Goal: Task Accomplishment & Management: Use online tool/utility

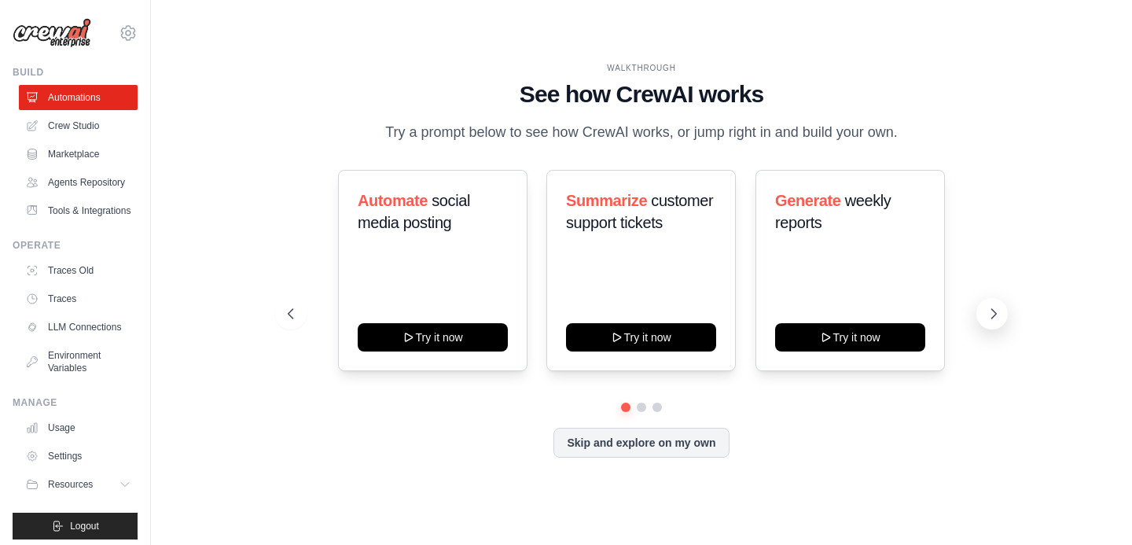
click at [997, 309] on icon at bounding box center [994, 314] width 16 height 16
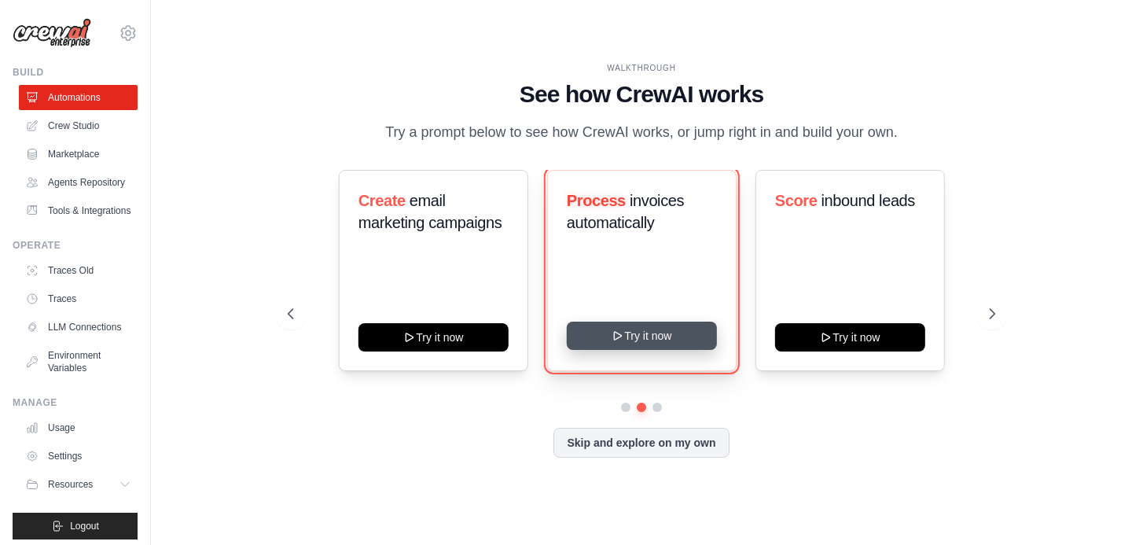
click at [650, 339] on button "Try it now" at bounding box center [641, 336] width 150 height 28
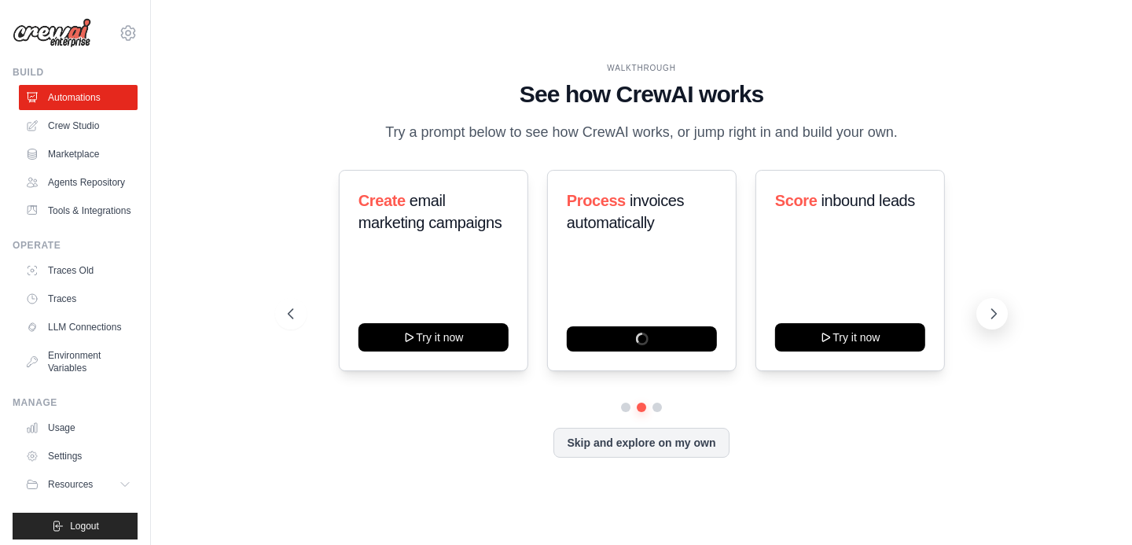
click at [987, 314] on icon at bounding box center [994, 314] width 16 height 16
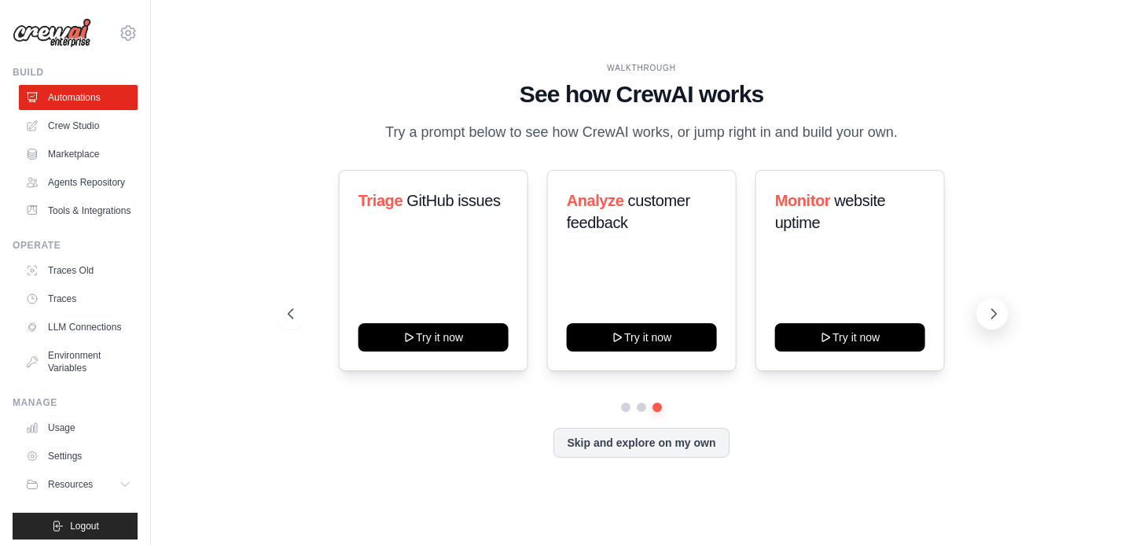
click at [987, 314] on icon at bounding box center [994, 314] width 16 height 16
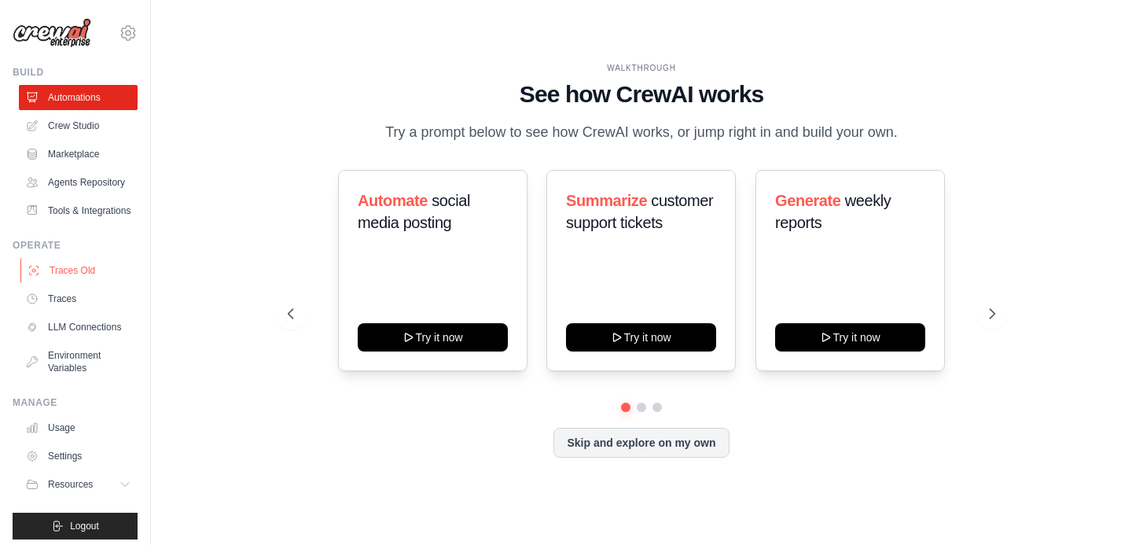
click at [88, 271] on link "Traces Old" at bounding box center [79, 270] width 119 height 25
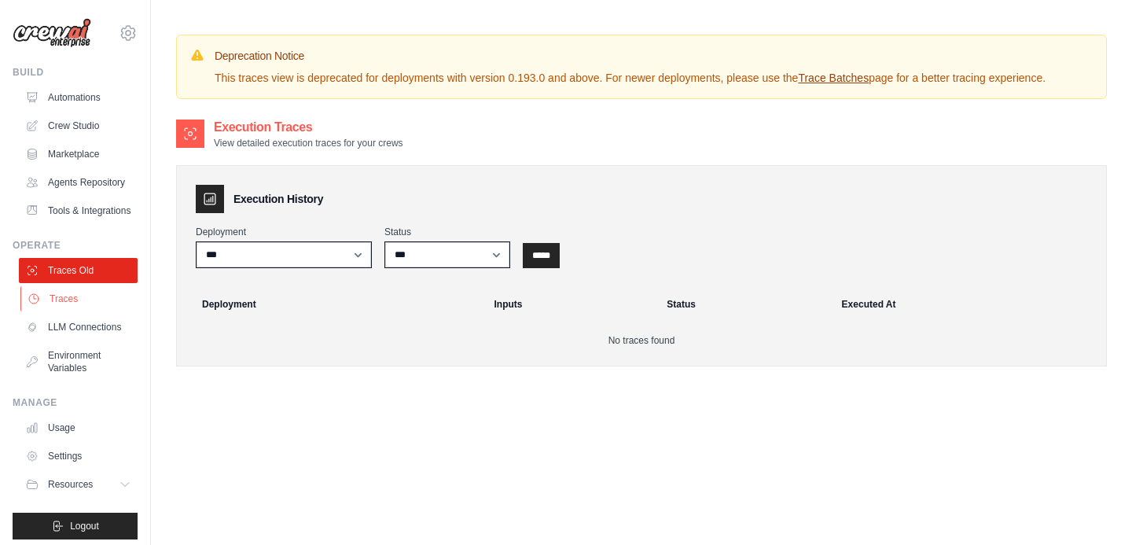
click at [68, 309] on link "Traces" at bounding box center [79, 298] width 119 height 25
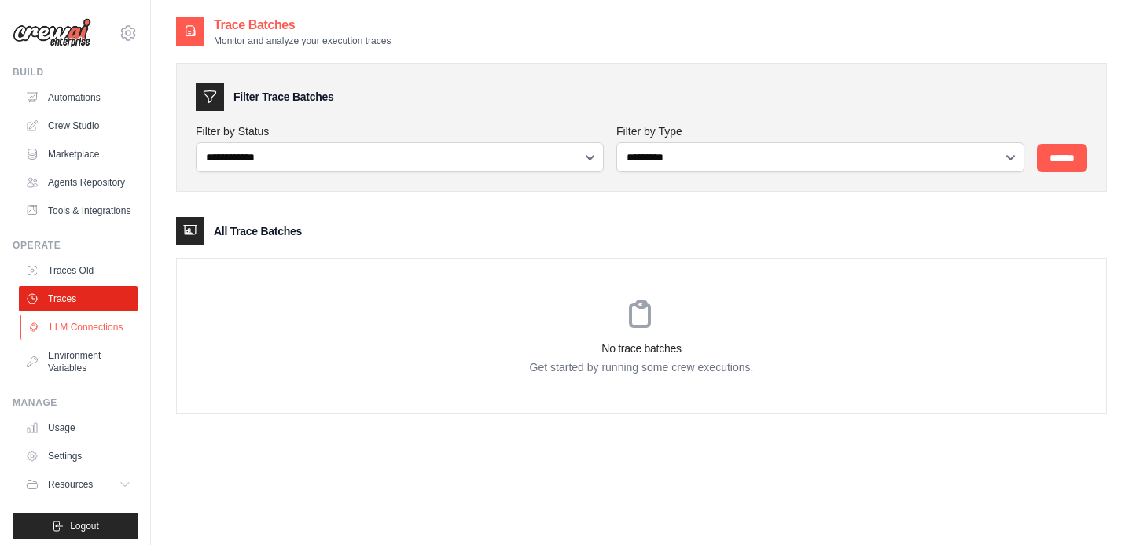
click at [71, 331] on link "LLM Connections" at bounding box center [79, 326] width 119 height 25
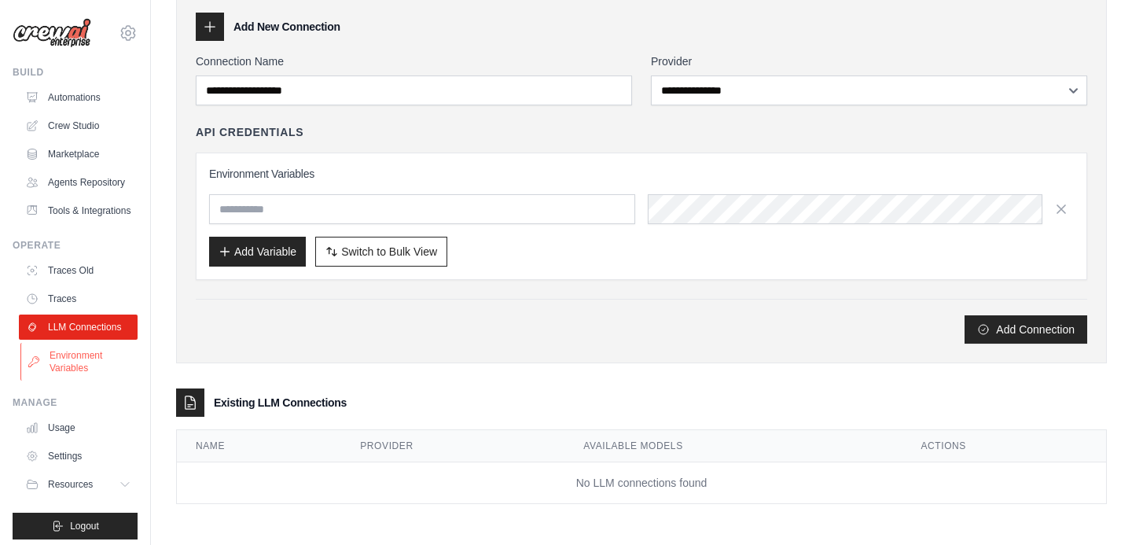
scroll to position [7, 0]
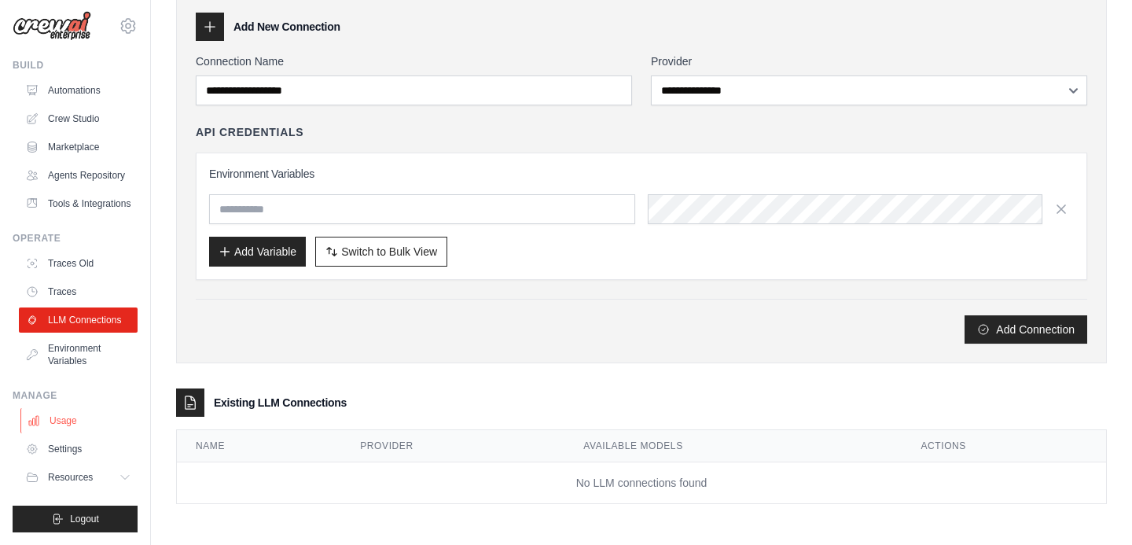
click at [98, 421] on link "Usage" at bounding box center [79, 420] width 119 height 25
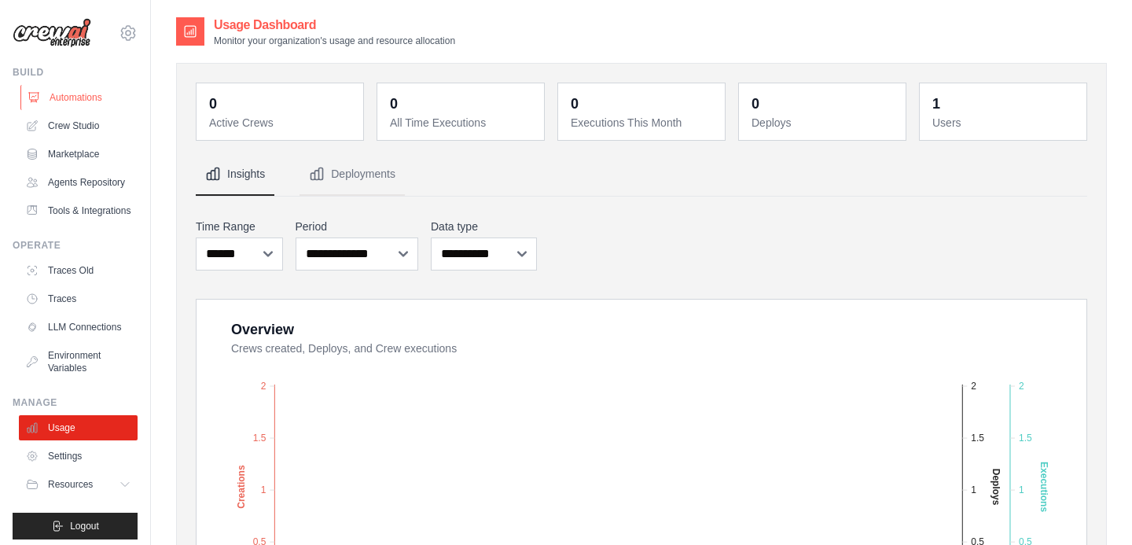
click at [62, 94] on link "Automations" at bounding box center [79, 97] width 119 height 25
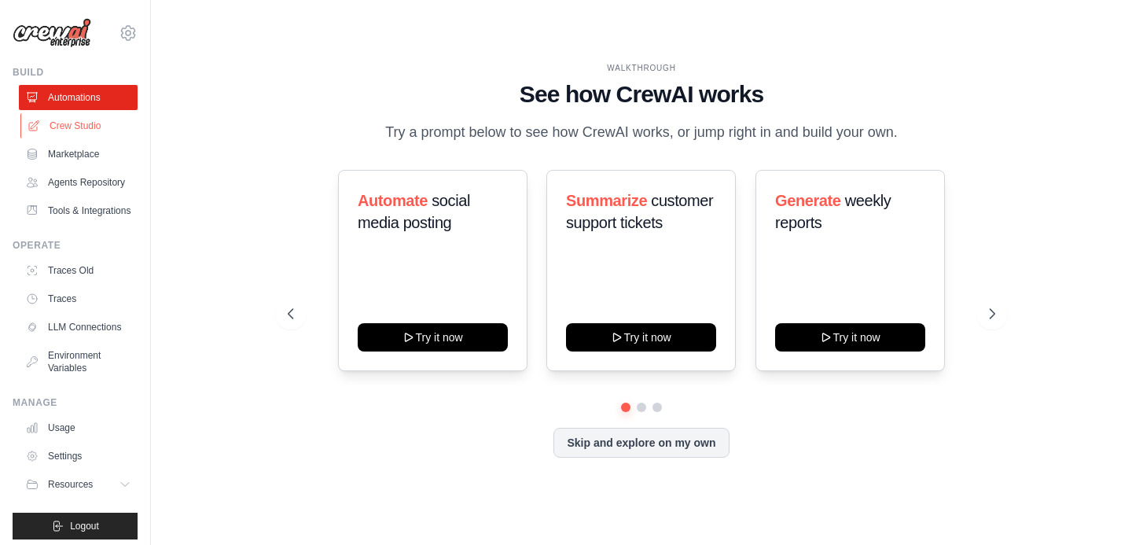
click at [63, 127] on link "Crew Studio" at bounding box center [79, 125] width 119 height 25
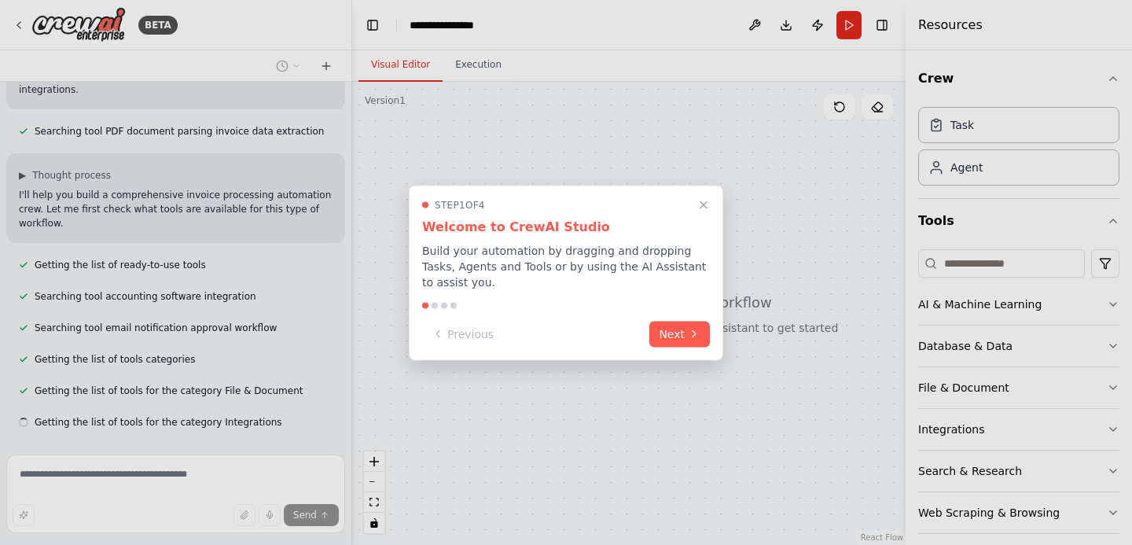
scroll to position [312, 0]
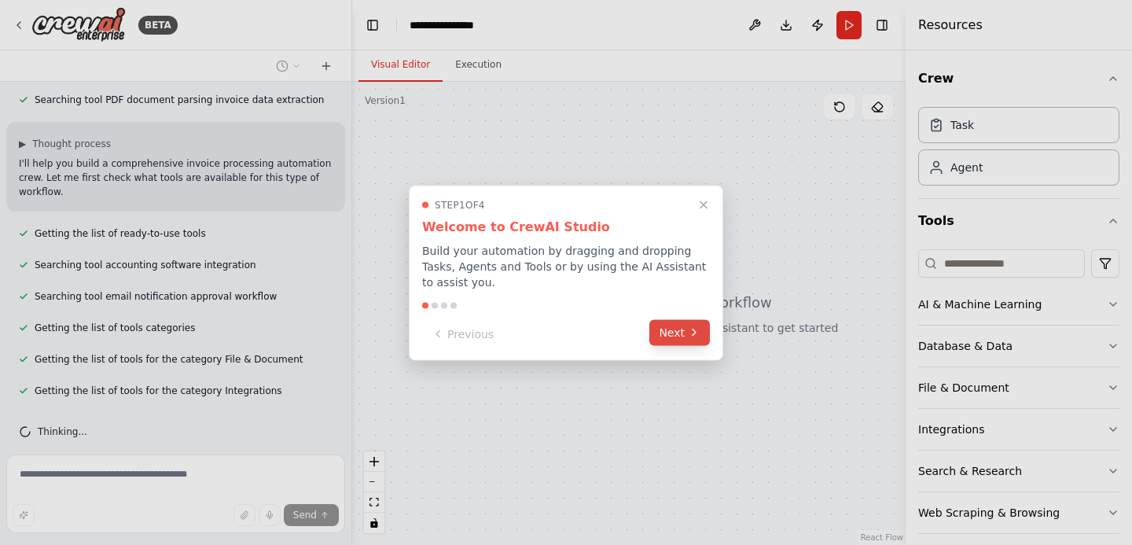
click at [680, 337] on button "Next" at bounding box center [679, 332] width 61 height 26
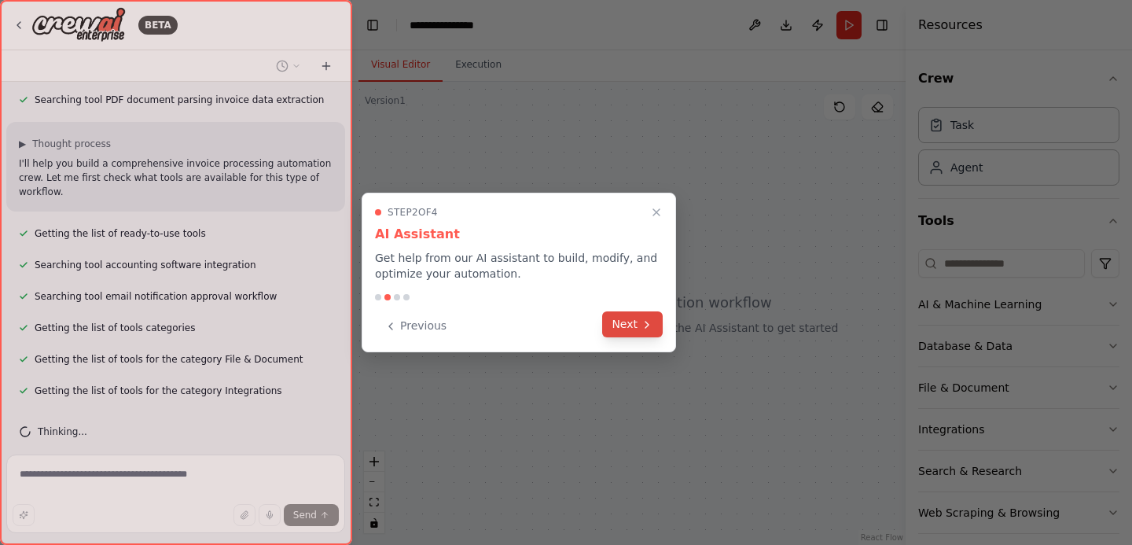
click at [653, 329] on icon at bounding box center [647, 324] width 13 height 13
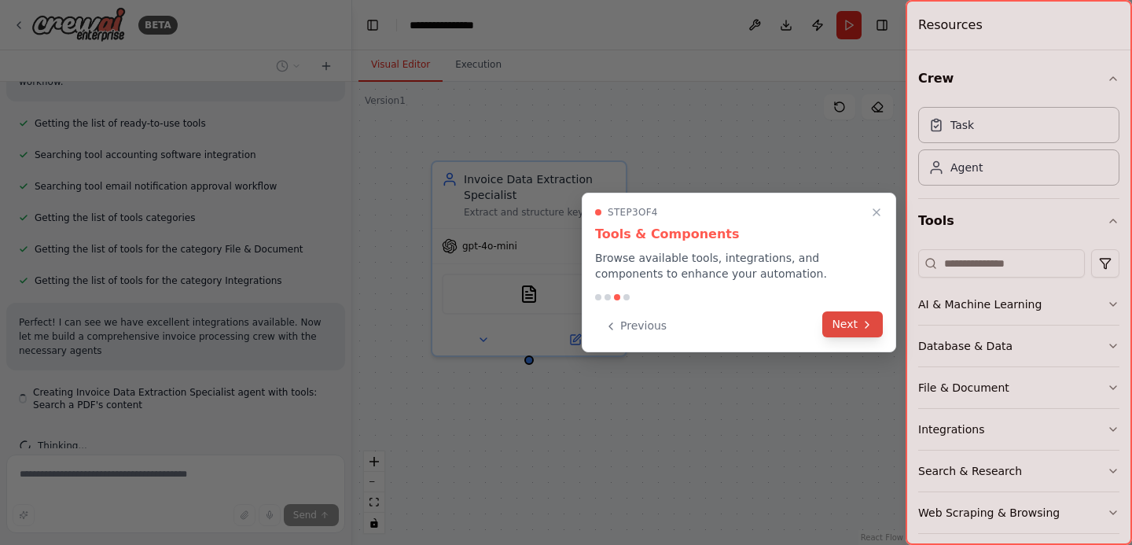
scroll to position [436, 0]
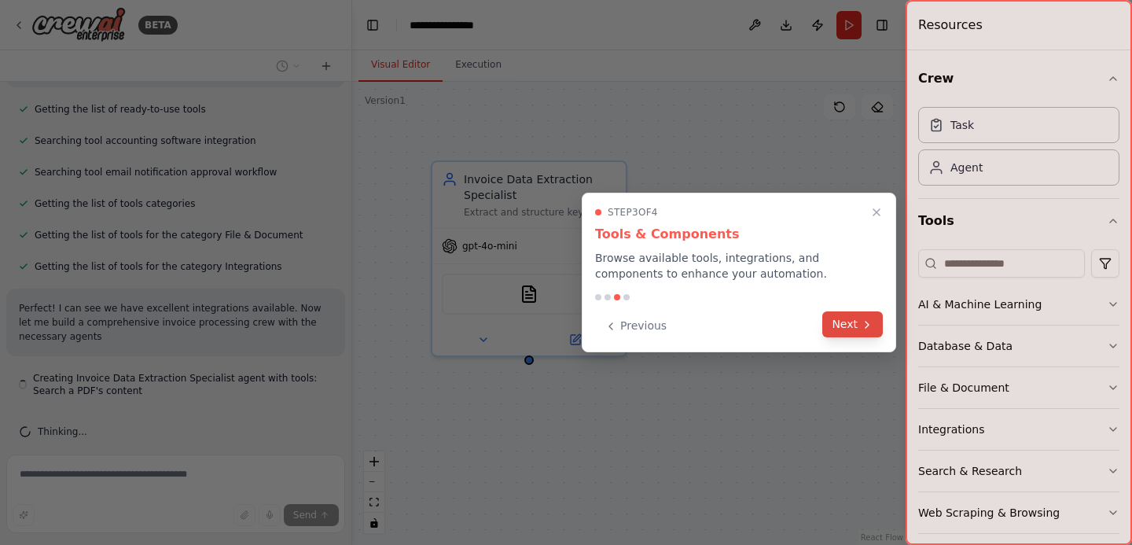
click at [855, 330] on button "Next" at bounding box center [852, 324] width 61 height 26
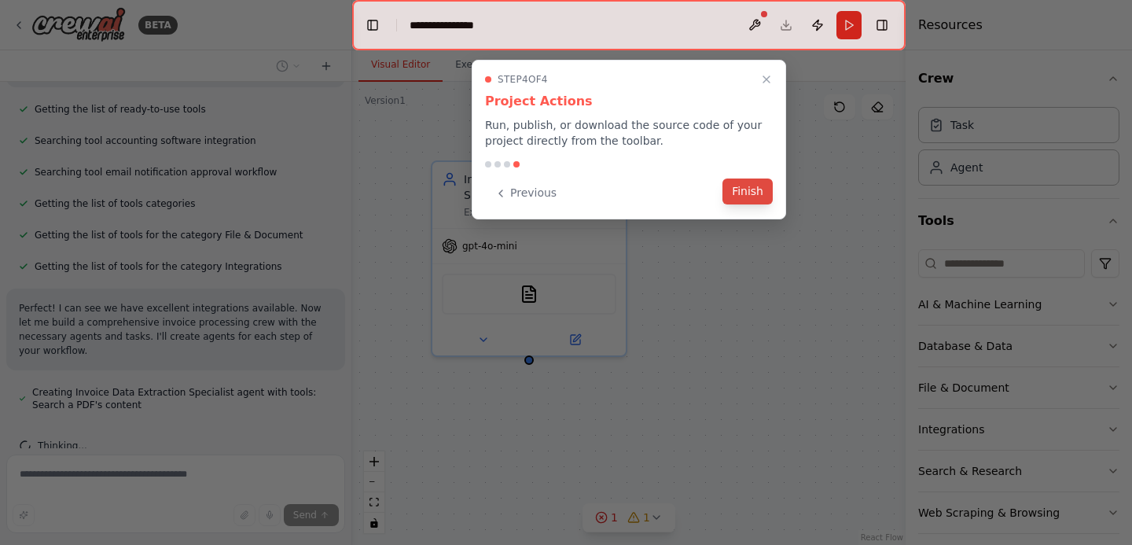
click at [741, 200] on button "Finish" at bounding box center [748, 191] width 50 height 26
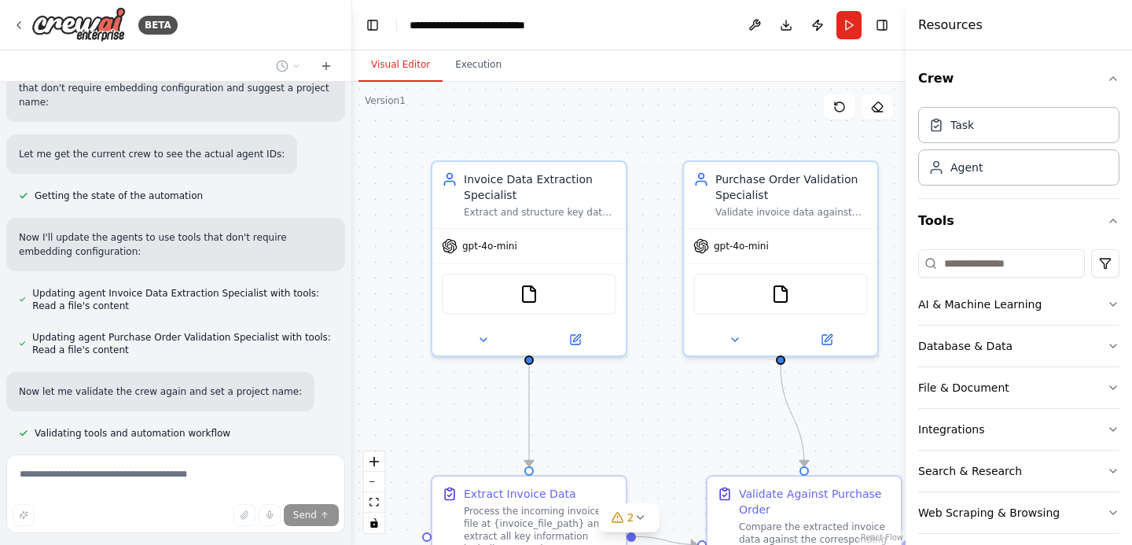
scroll to position [1300, 0]
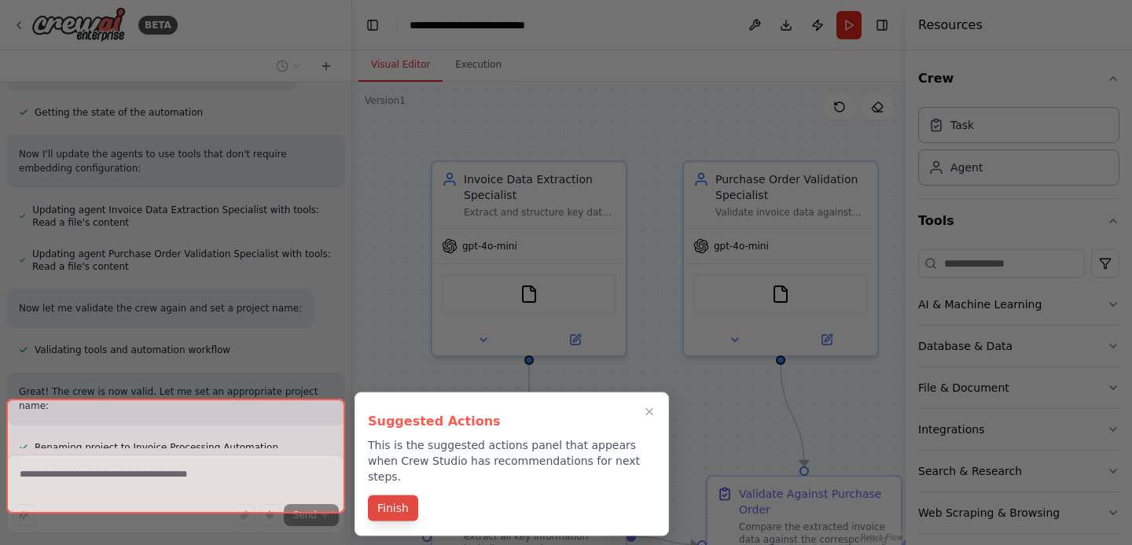
click at [388, 495] on button "Finish" at bounding box center [393, 508] width 50 height 26
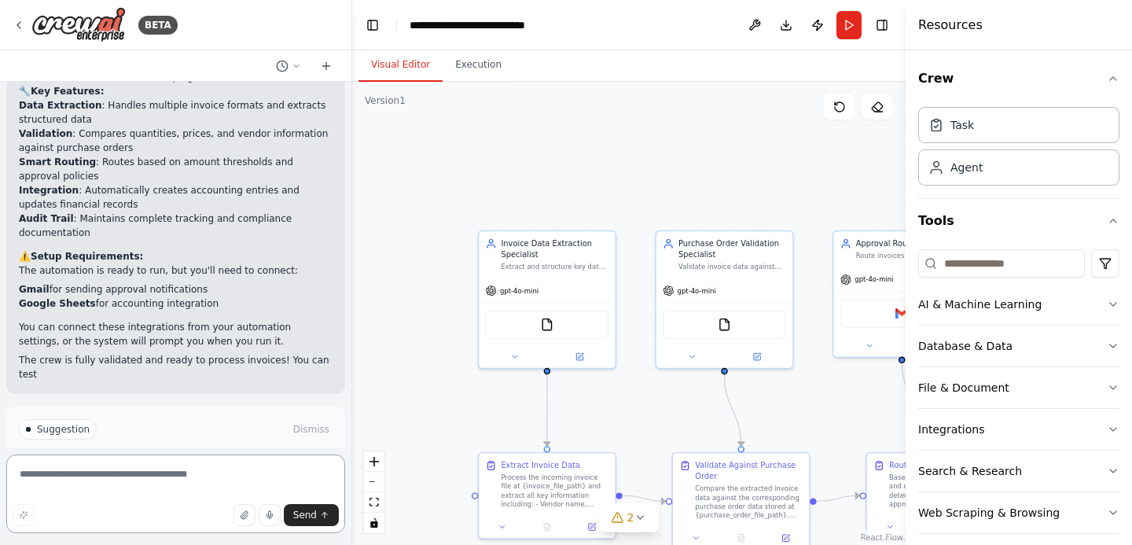
scroll to position [2014, 0]
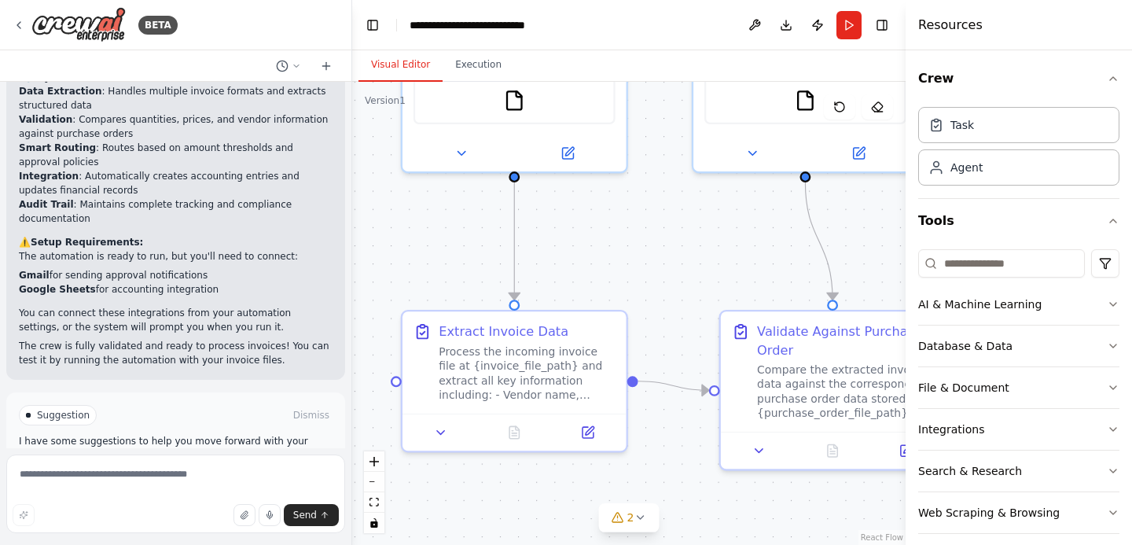
drag, startPoint x: 657, startPoint y: 380, endPoint x: 677, endPoint y: 211, distance: 170.2
click at [677, 211] on div ".deletable-edge-delete-btn { width: 20px; height: 20px; border: 0px solid #ffff…" at bounding box center [629, 313] width 554 height 463
click at [56, 409] on span "Suggestion" at bounding box center [63, 415] width 53 height 13
click at [196, 476] on span "Run Automation" at bounding box center [183, 482] width 76 height 13
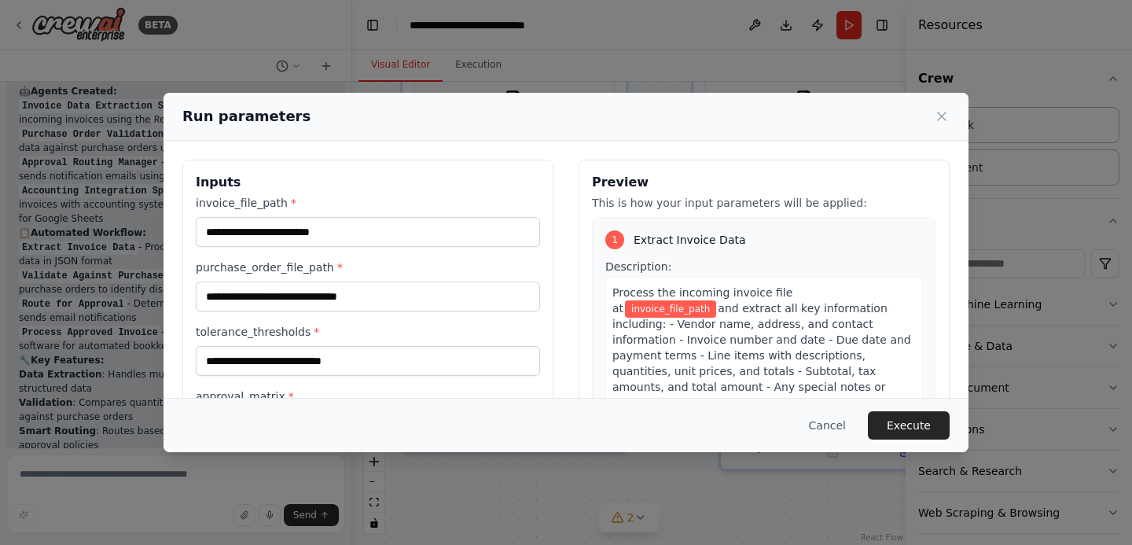
scroll to position [1728, 0]
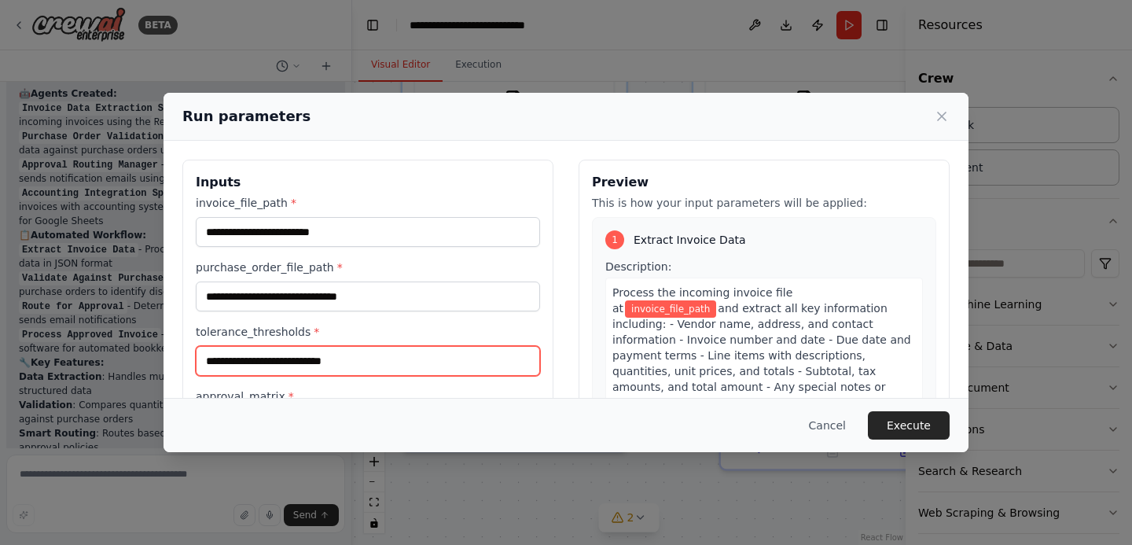
click at [363, 372] on input "tolerance_thresholds *" at bounding box center [368, 361] width 344 height 30
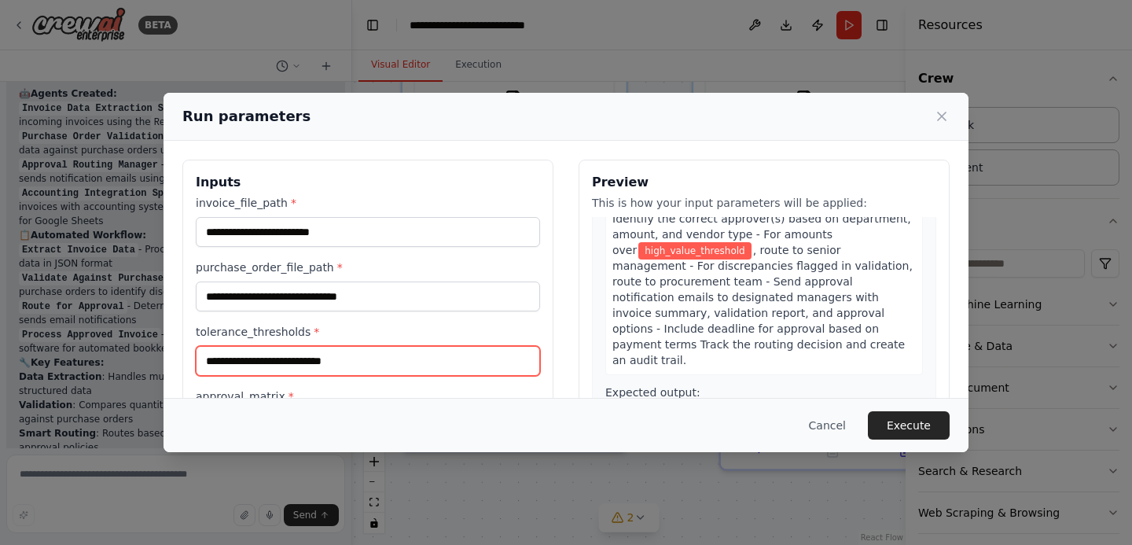
scroll to position [850, 0]
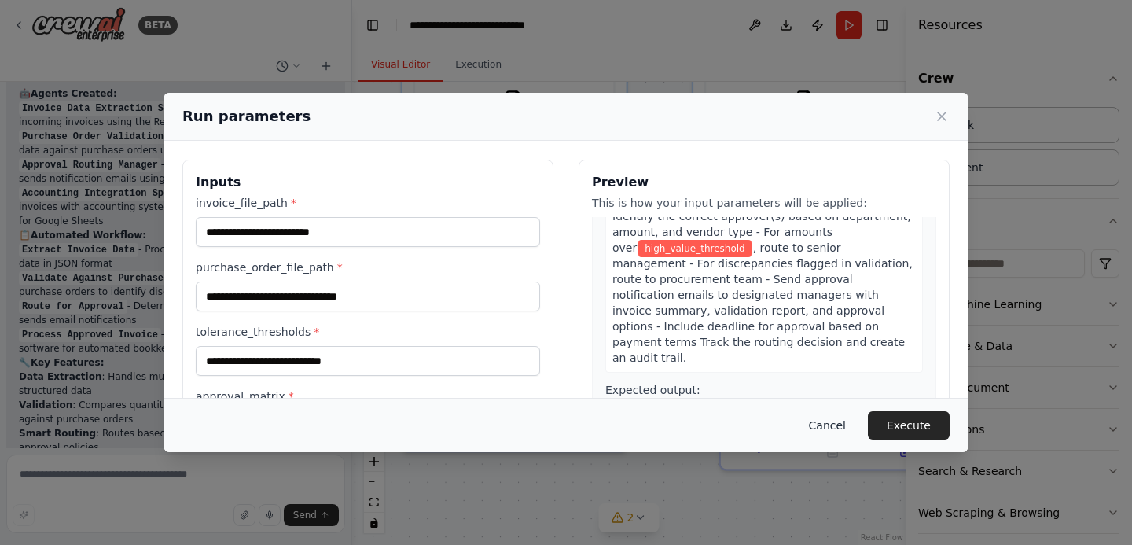
click at [822, 424] on button "Cancel" at bounding box center [827, 425] width 62 height 28
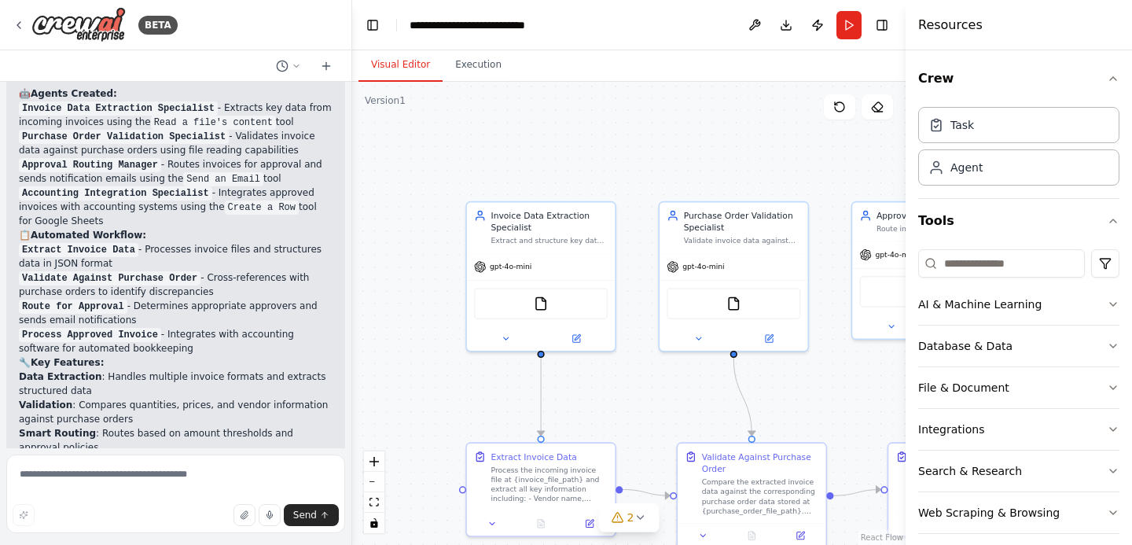
drag, startPoint x: 622, startPoint y: 209, endPoint x: 610, endPoint y: 359, distance: 150.6
click at [610, 359] on div ".deletable-edge-delete-btn { width: 20px; height: 20px; border: 0px solid #ffff…" at bounding box center [629, 313] width 554 height 463
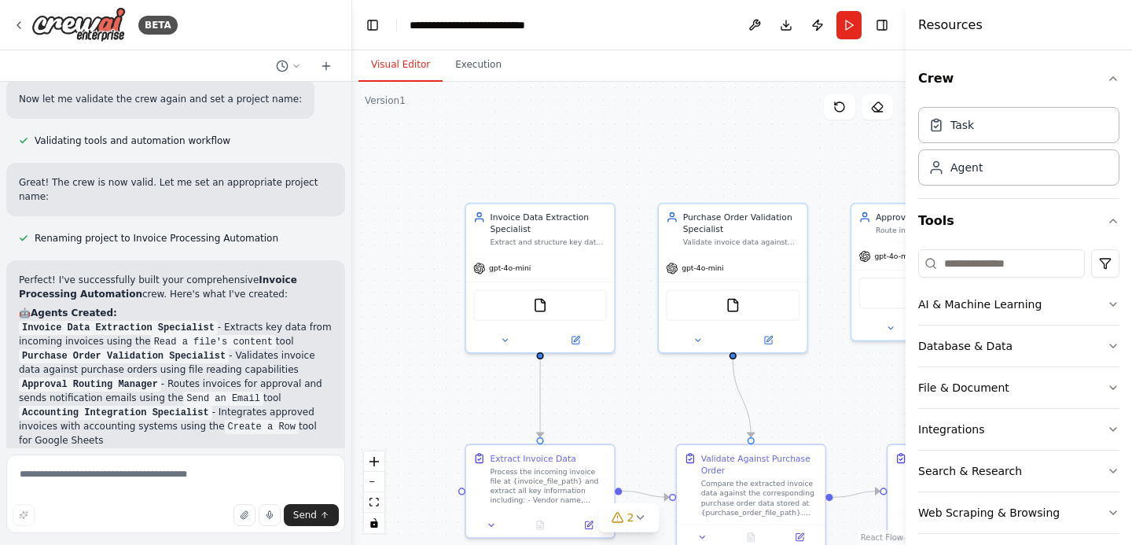
scroll to position [1506, 0]
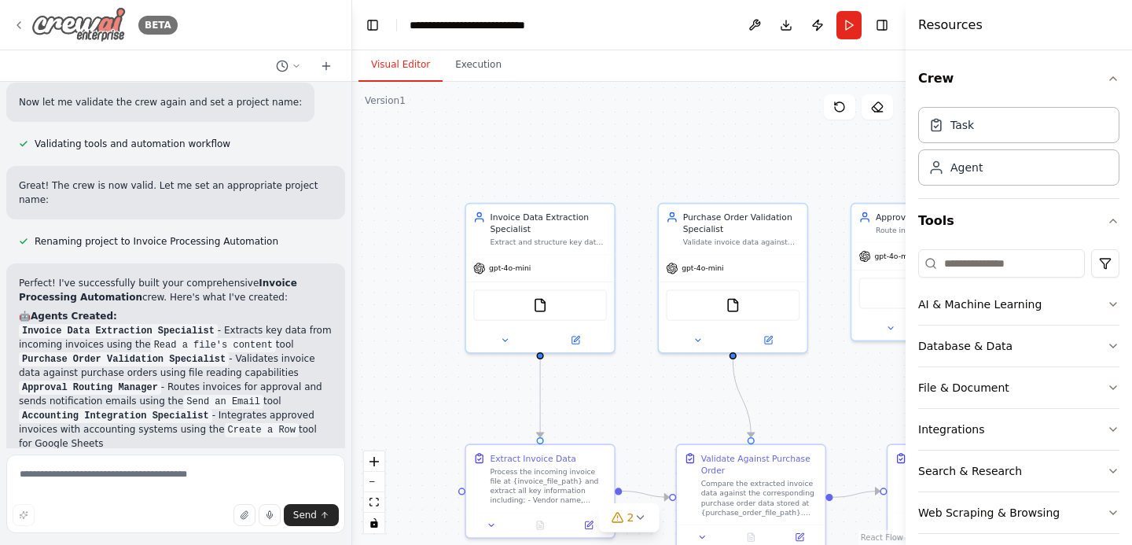
click at [13, 26] on icon at bounding box center [19, 25] width 13 height 13
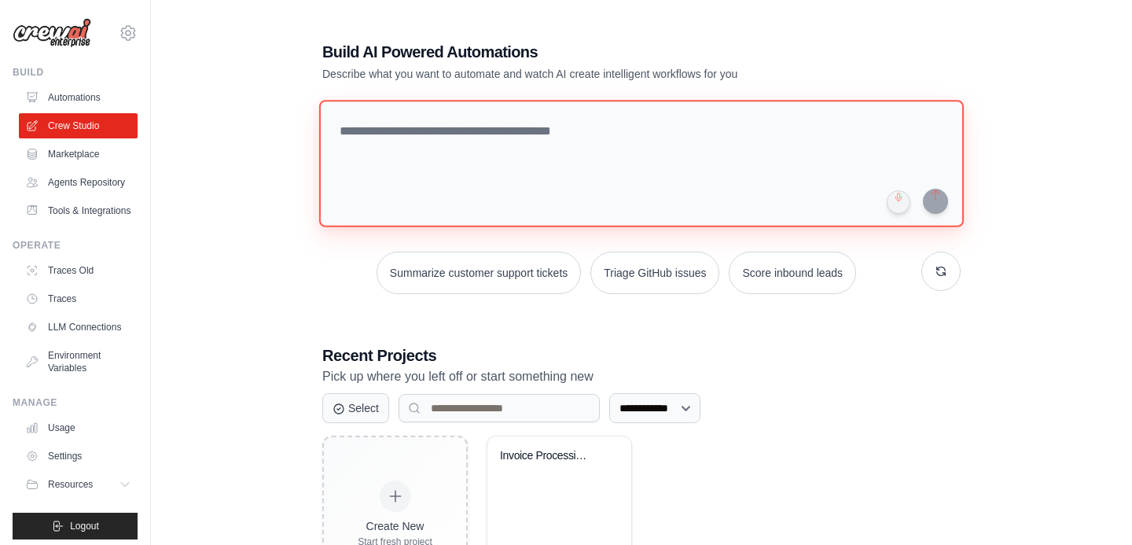
click at [598, 167] on textarea at bounding box center [641, 163] width 645 height 127
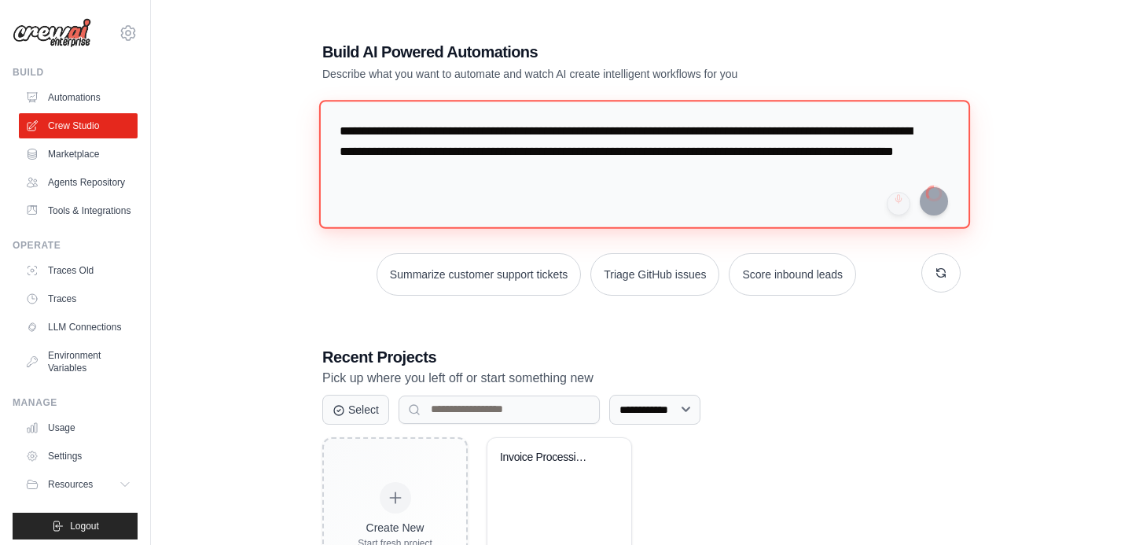
type textarea "**********"
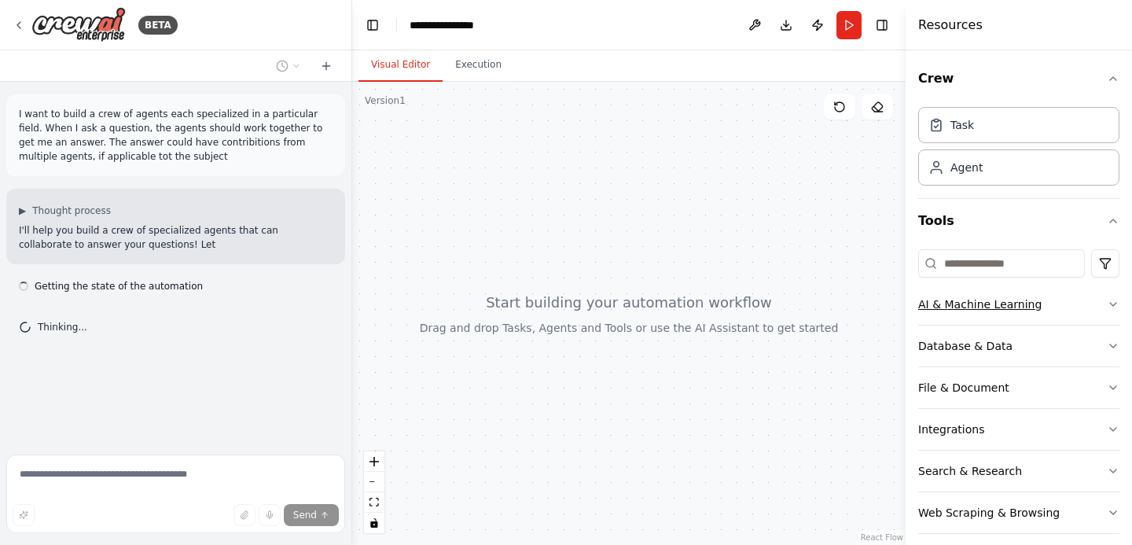
click at [1108, 303] on icon "button" at bounding box center [1113, 304] width 13 height 13
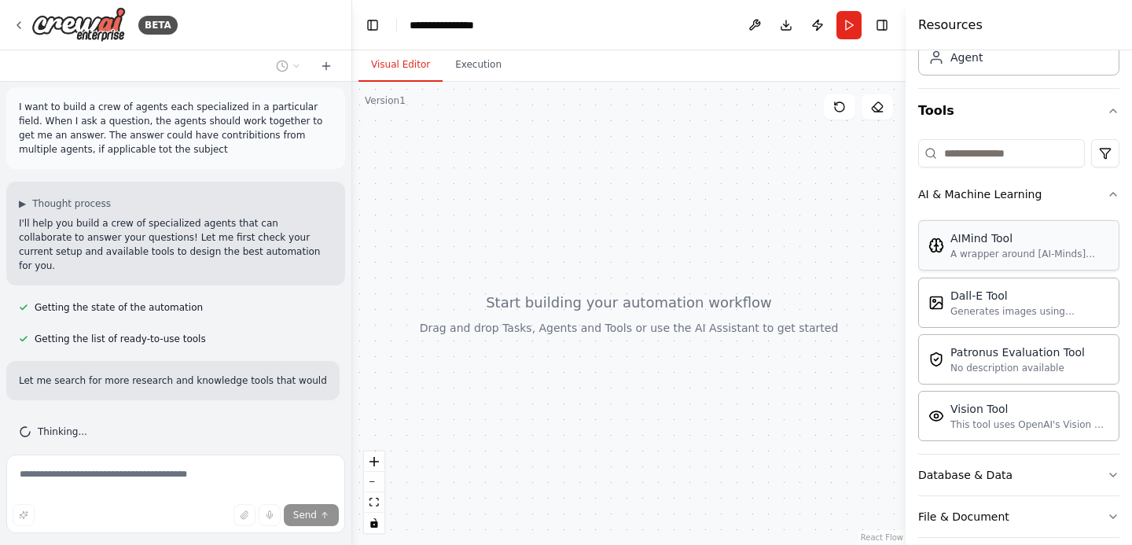
scroll to position [53, 0]
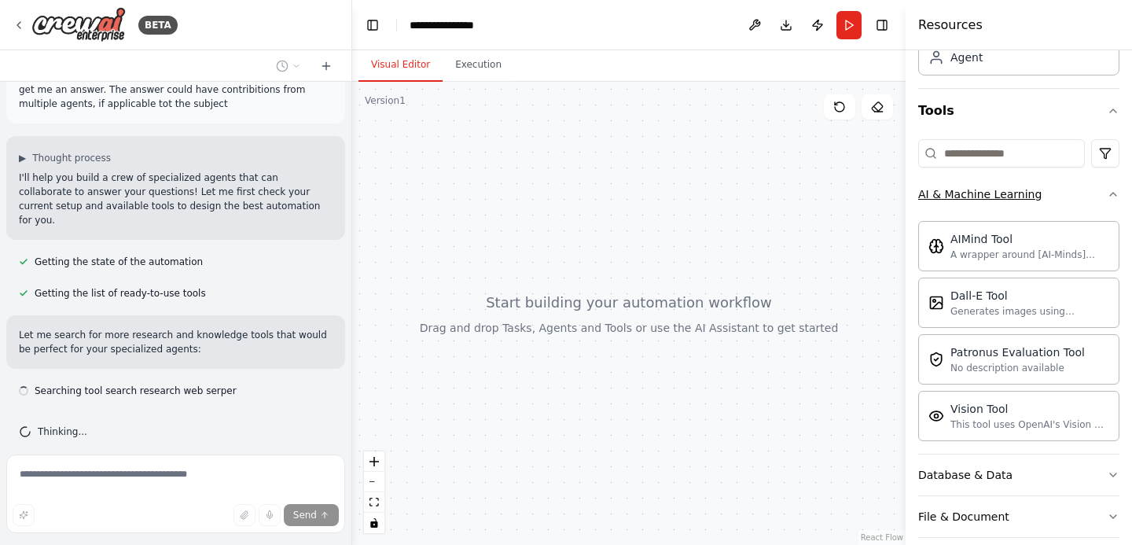
click at [1097, 196] on button "AI & Machine Learning" at bounding box center [1018, 194] width 201 height 41
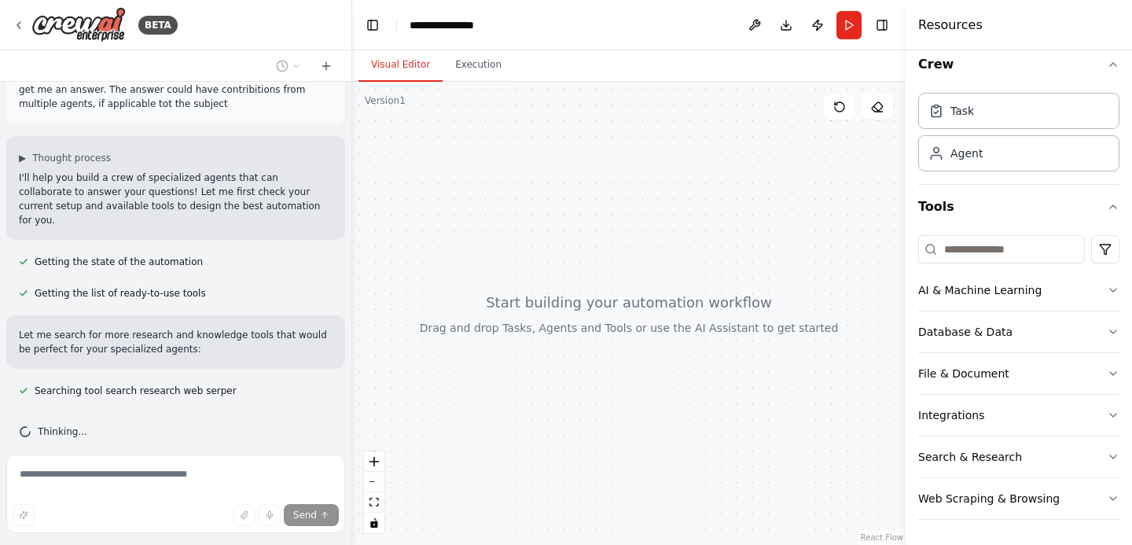
click at [1043, 522] on div "AI & Machine Learning Database & Data File & Document Integrations Search & Res…" at bounding box center [1018, 380] width 201 height 303
click at [1043, 517] on button "Web Scraping & Browsing" at bounding box center [1018, 498] width 201 height 41
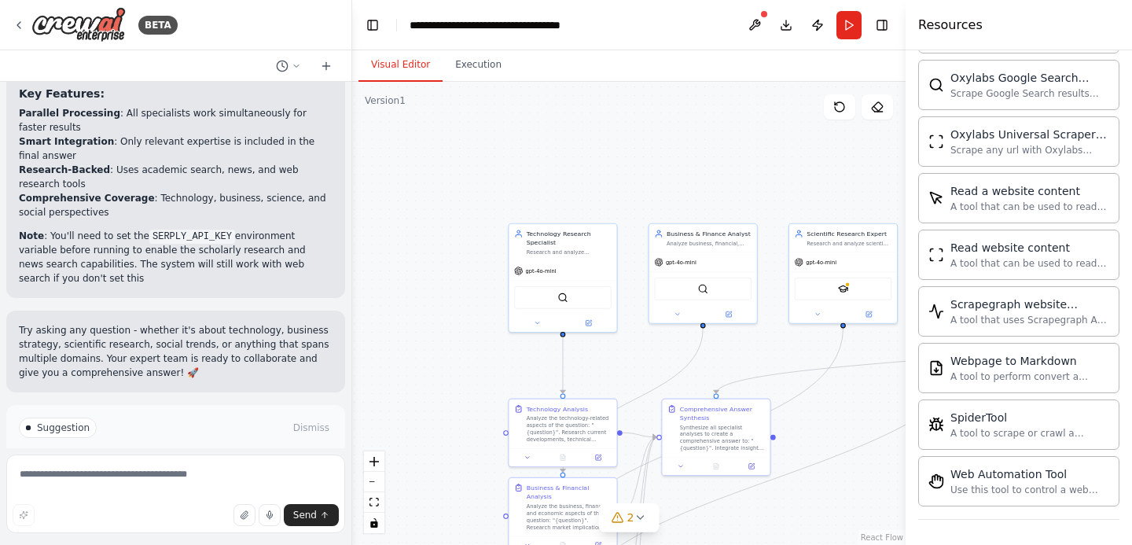
scroll to position [1542, 0]
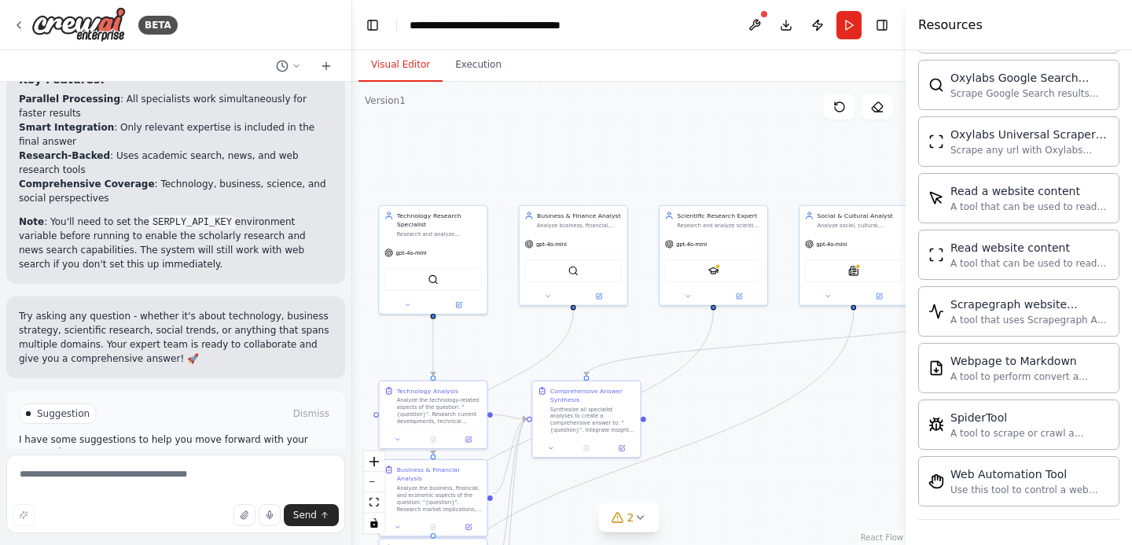
drag, startPoint x: 492, startPoint y: 146, endPoint x: 380, endPoint y: 132, distance: 113.3
click at [380, 132] on div ".deletable-edge-delete-btn { width: 20px; height: 20px; border: 0px solid #ffff…" at bounding box center [629, 313] width 554 height 463
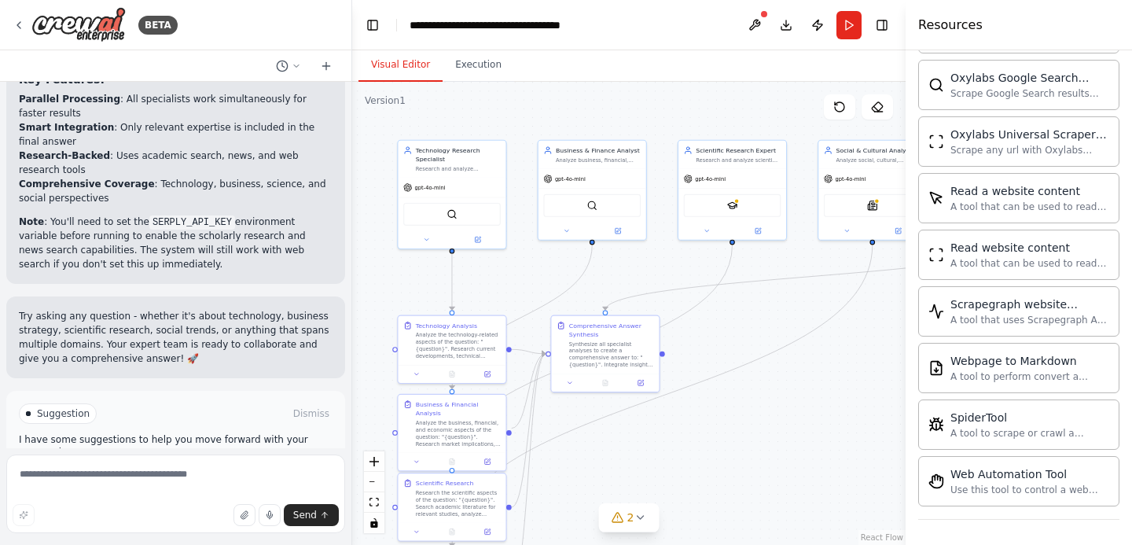
drag, startPoint x: 856, startPoint y: 423, endPoint x: 868, endPoint y: 351, distance: 72.5
click at [869, 351] on div ".deletable-edge-delete-btn { width: 20px; height: 20px; border: 0px solid #ffff…" at bounding box center [629, 313] width 554 height 463
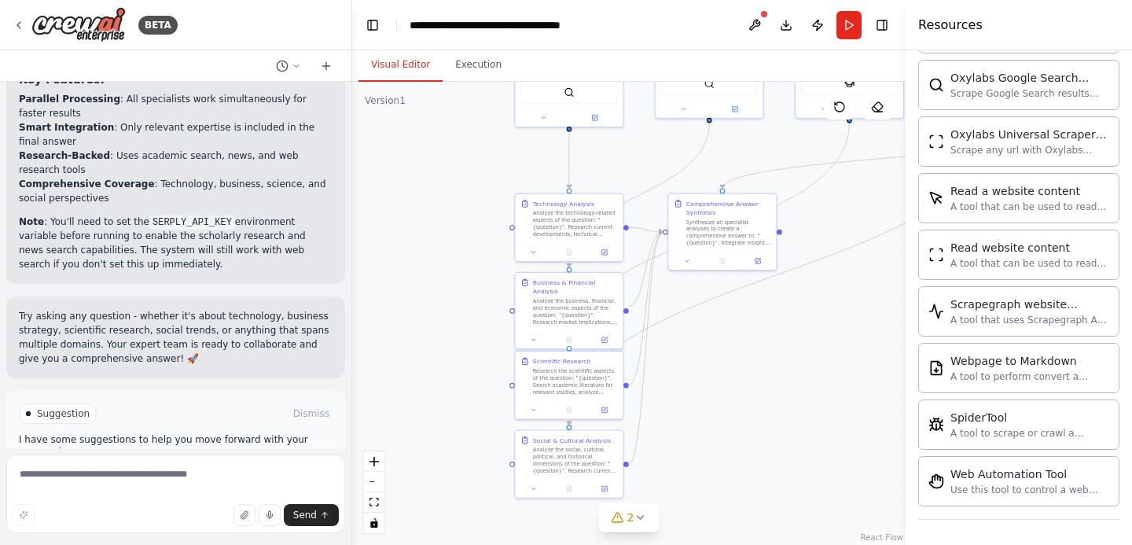
drag, startPoint x: 721, startPoint y: 426, endPoint x: 833, endPoint y: 303, distance: 166.4
click at [833, 303] on div ".deletable-edge-delete-btn { width: 20px; height: 20px; border: 0px solid #ffff…" at bounding box center [629, 313] width 554 height 463
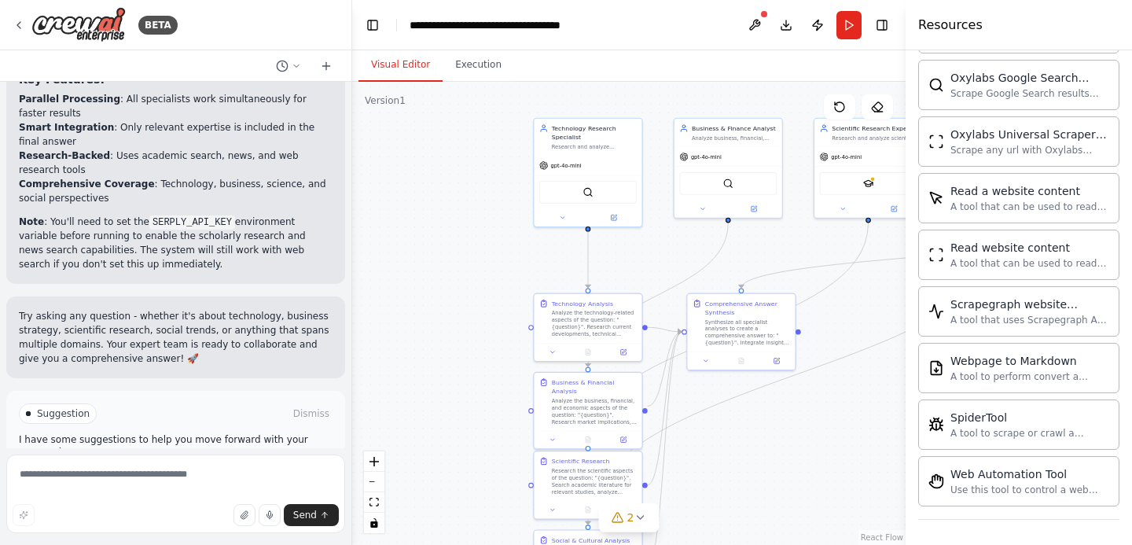
drag, startPoint x: 771, startPoint y: 375, endPoint x: 785, endPoint y: 484, distance: 109.5
click at [785, 484] on div ".deletable-edge-delete-btn { width: 20px; height: 20px; border: 0px solid #ffff…" at bounding box center [629, 313] width 554 height 463
click at [243, 468] on button "Run Automation" at bounding box center [176, 480] width 314 height 25
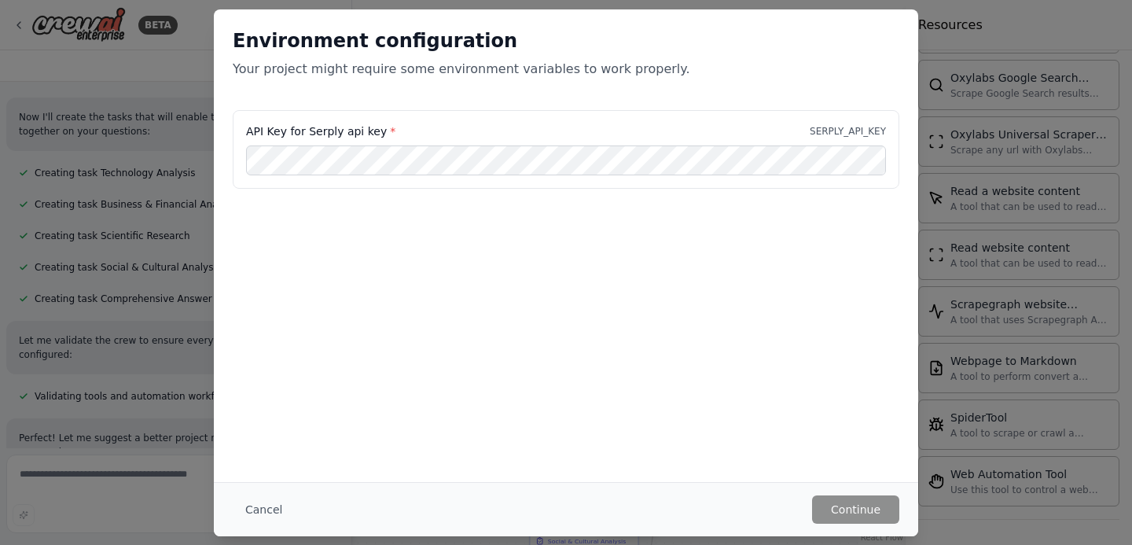
scroll to position [714, 0]
click at [271, 510] on button "Cancel" at bounding box center [264, 509] width 62 height 28
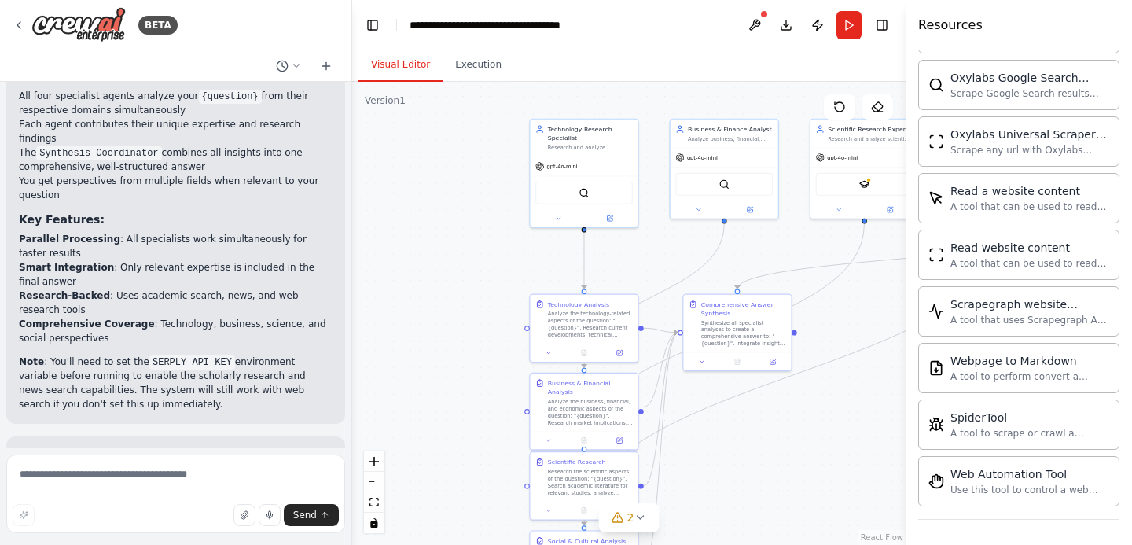
scroll to position [1407, 0]
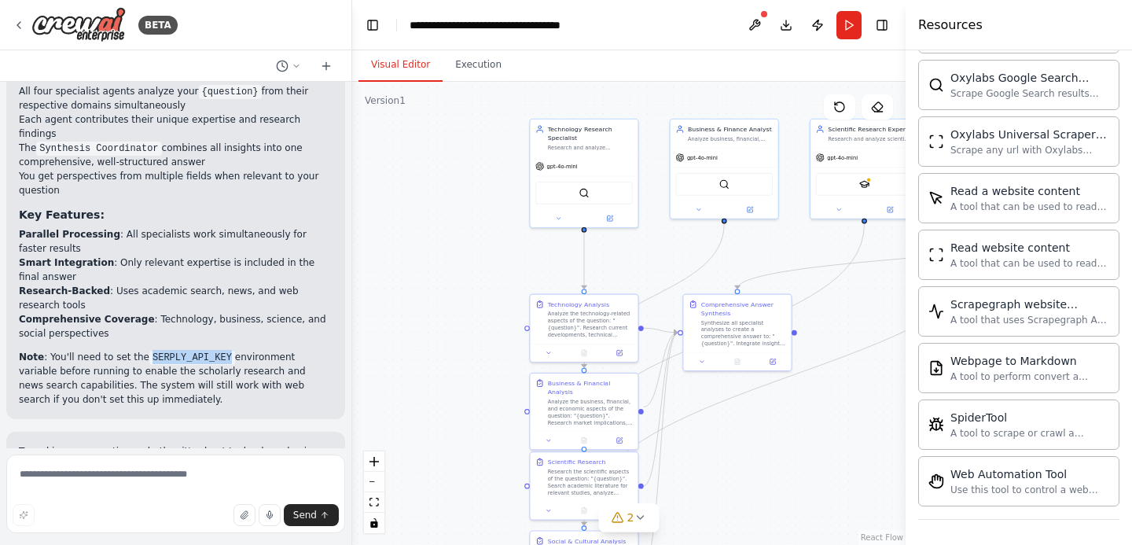
drag, startPoint x: 146, startPoint y: 287, endPoint x: 228, endPoint y: 292, distance: 82.0
click at [228, 351] on code "SERPLY_API_KEY" at bounding box center [192, 358] width 86 height 14
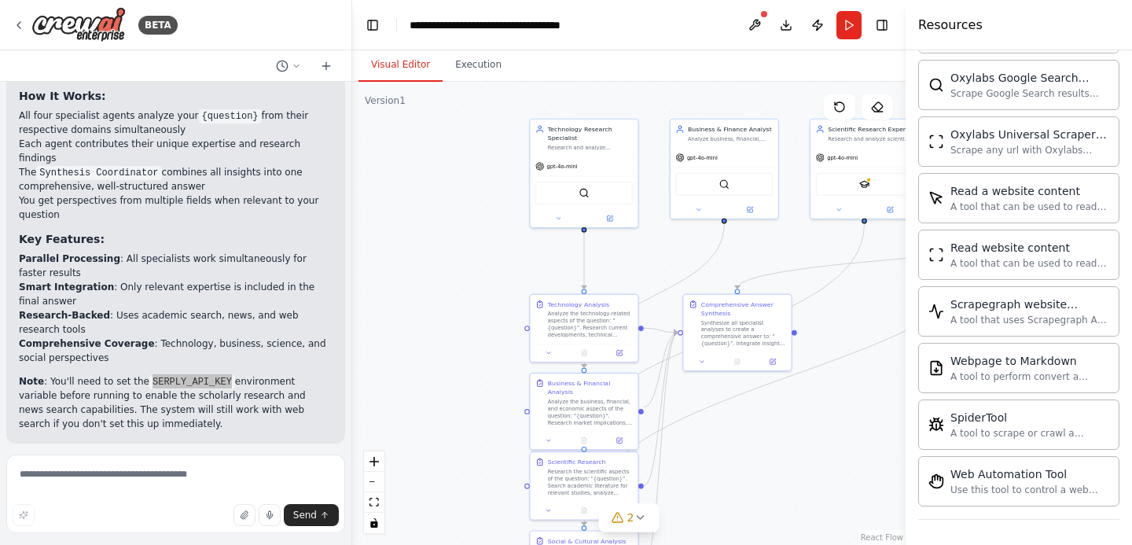
scroll to position [1414, 0]
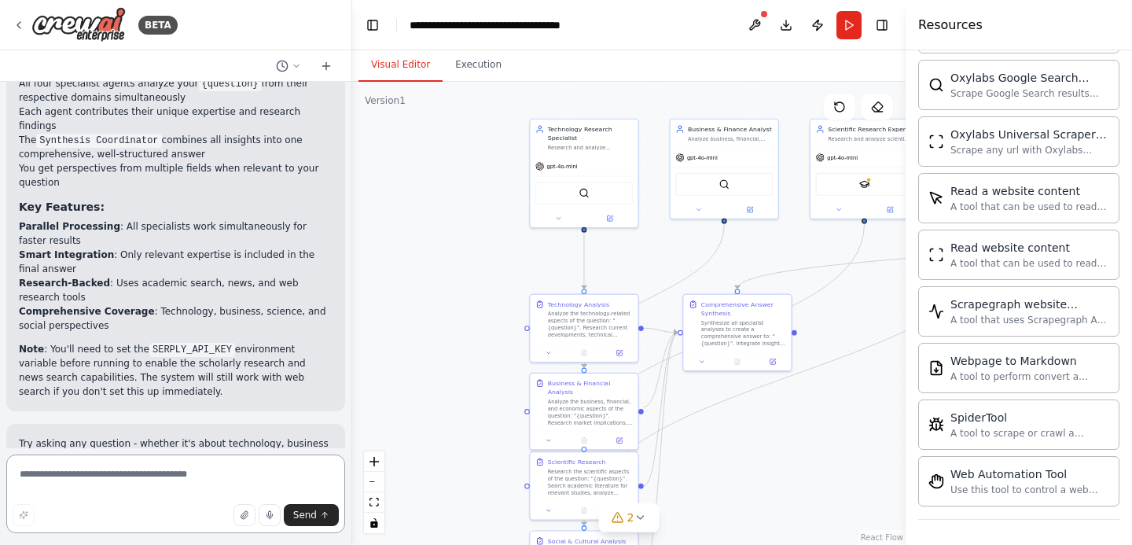
click at [153, 484] on textarea at bounding box center [175, 493] width 339 height 79
type textarea "**********"
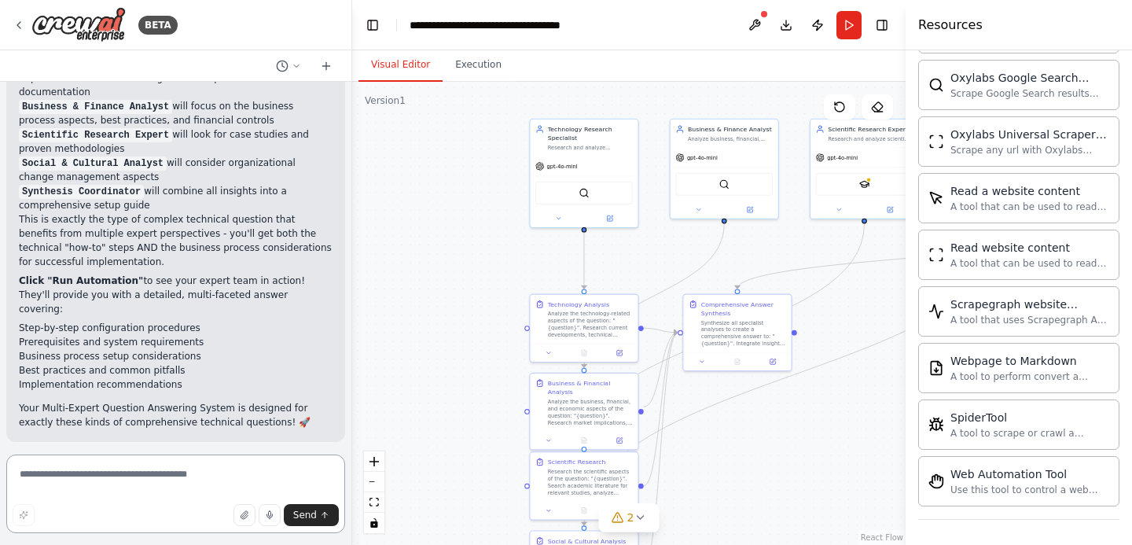
scroll to position [2183, 0]
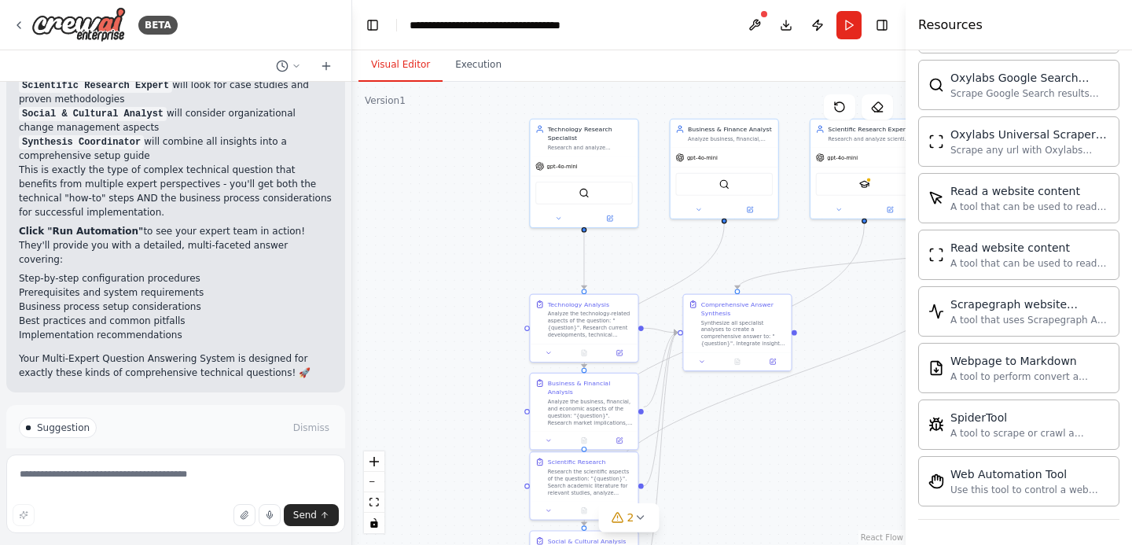
click at [189, 424] on div "Suggestion Dismiss I have some suggestions to help you move forward with your a…" at bounding box center [175, 462] width 339 height 115
click at [197, 488] on span "Run Automation" at bounding box center [183, 494] width 76 height 13
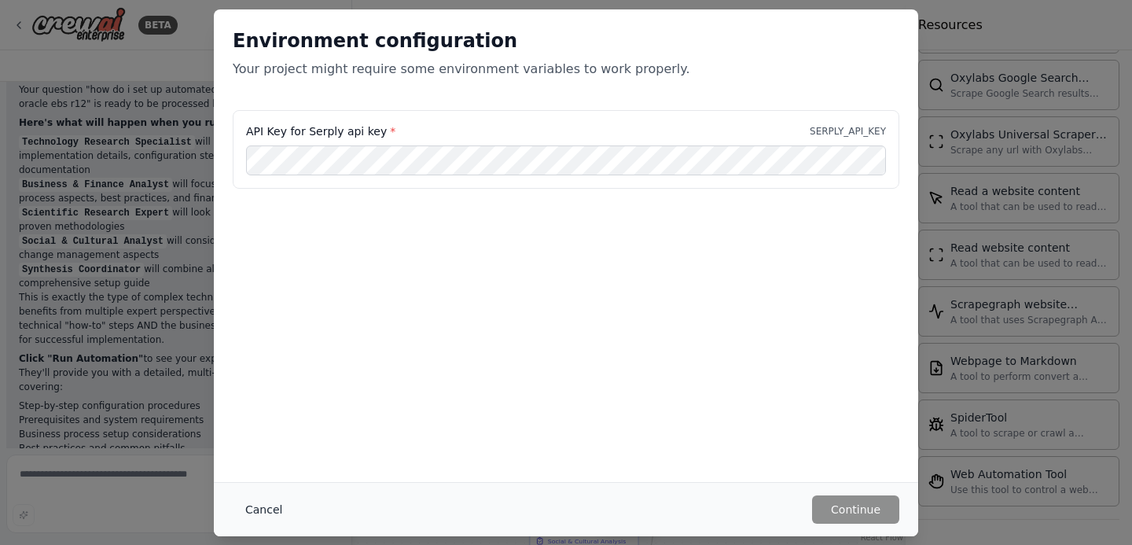
click at [263, 510] on button "Cancel" at bounding box center [264, 509] width 62 height 28
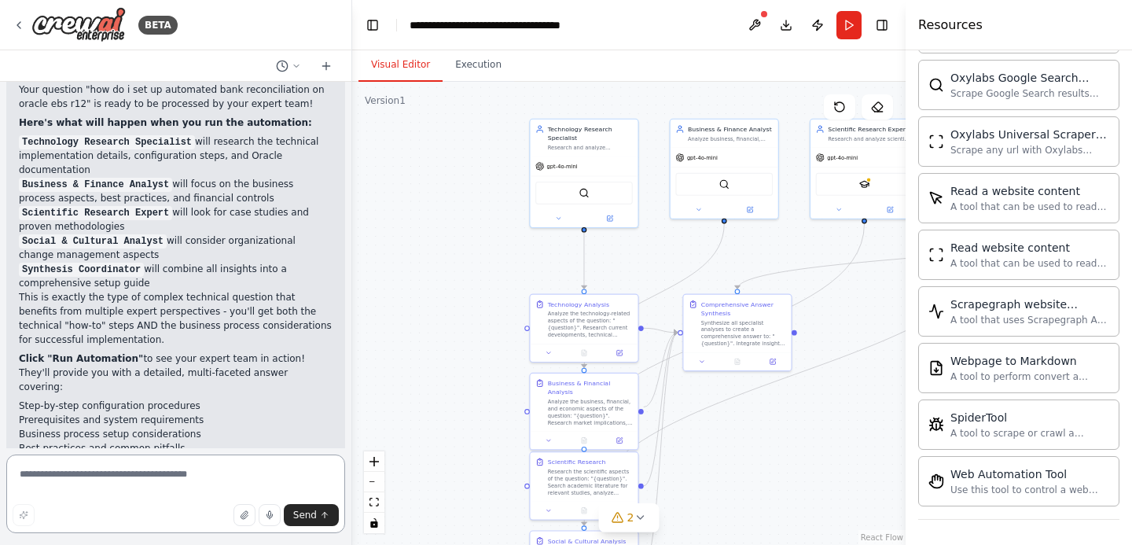
click at [237, 475] on textarea at bounding box center [175, 493] width 339 height 79
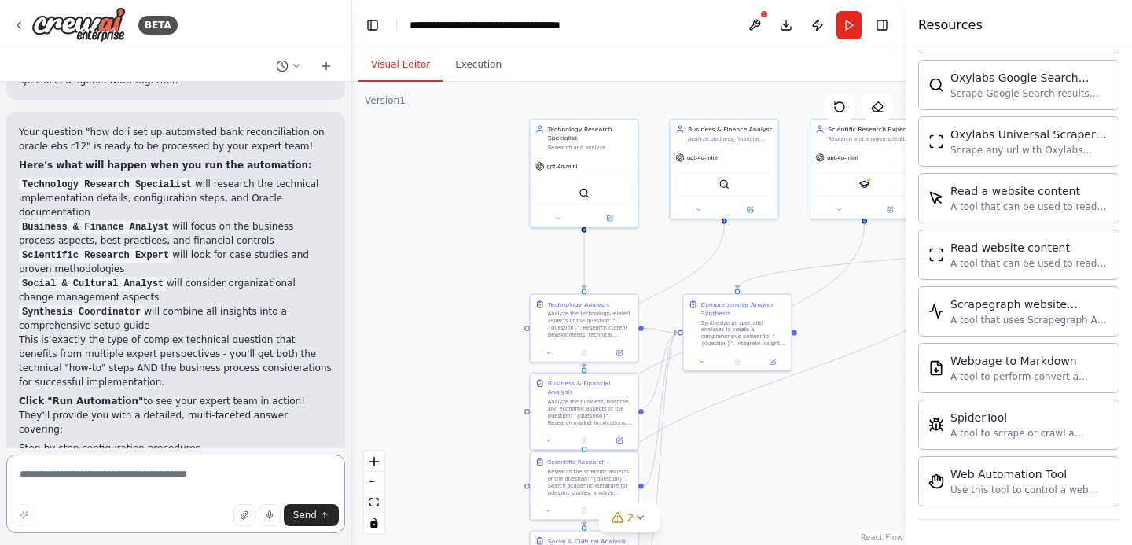
scroll to position [2007, 0]
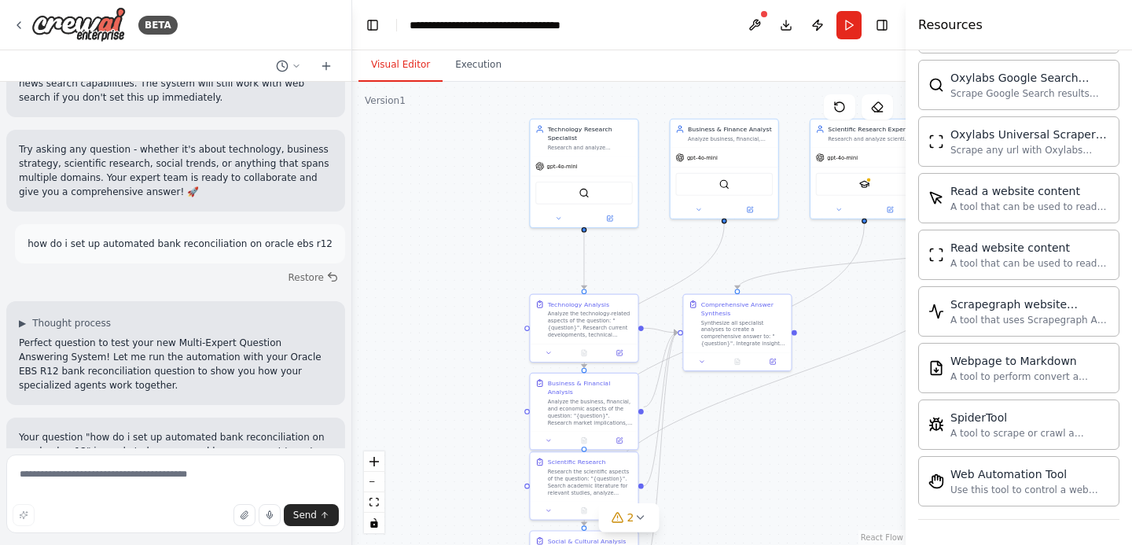
scroll to position [1707, 0]
click at [218, 238] on p "how do i set up automated bank reconciliation on oracle ebs r12" at bounding box center [180, 245] width 305 height 14
copy p "how do i set up automated bank reconciliation on oracle ebs r12"
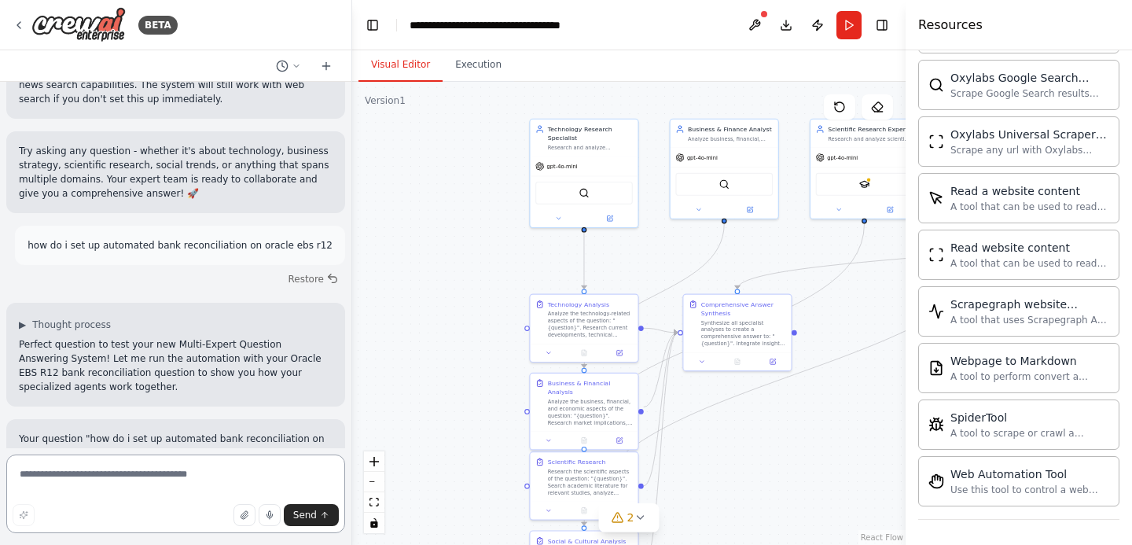
click at [118, 487] on textarea at bounding box center [175, 493] width 339 height 79
paste textarea "**********"
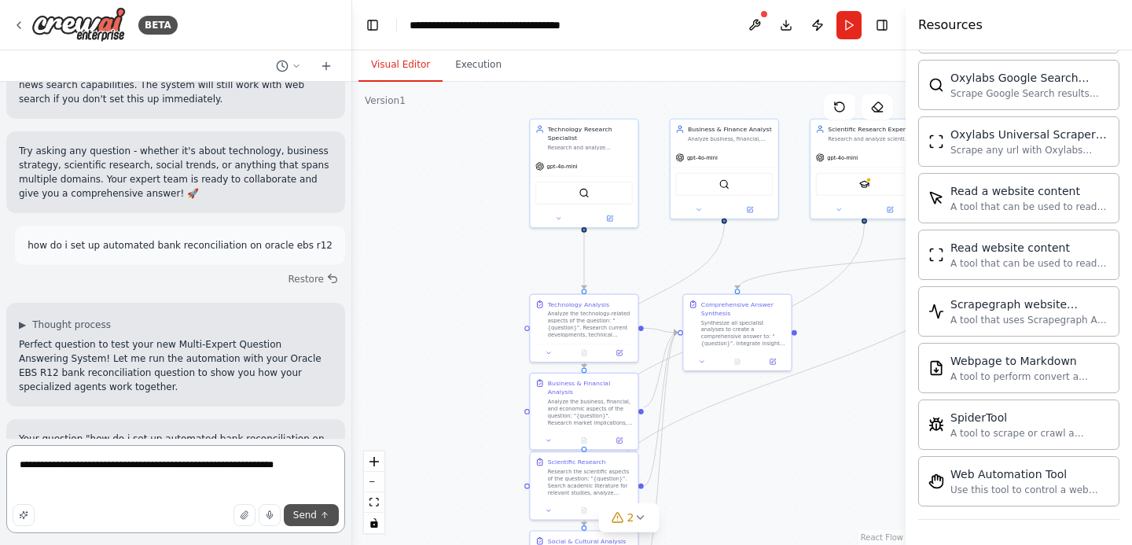
type textarea "**********"
click at [329, 523] on button "Send" at bounding box center [311, 515] width 55 height 22
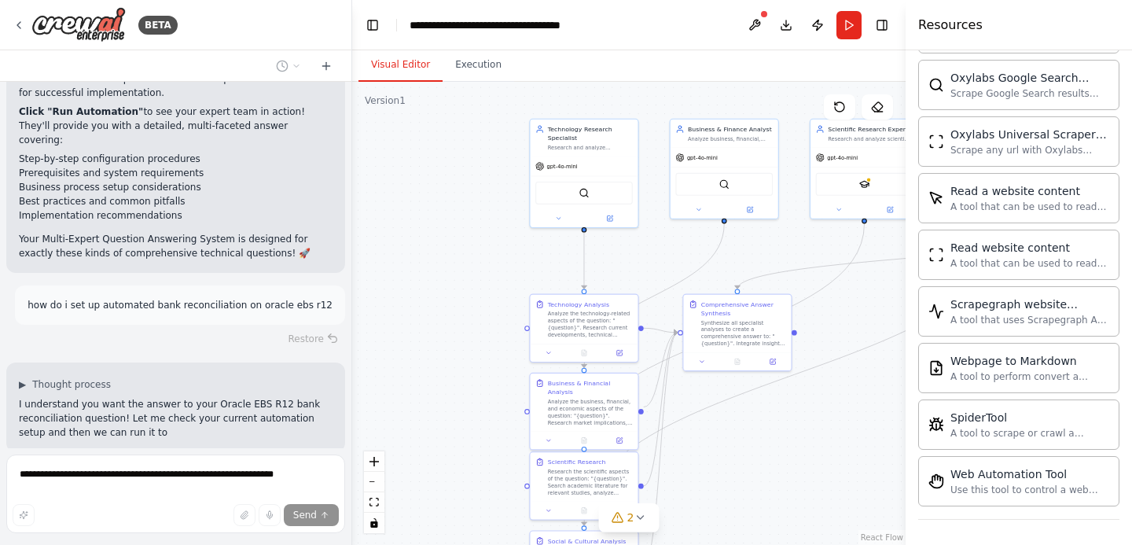
scroll to position [2317, 0]
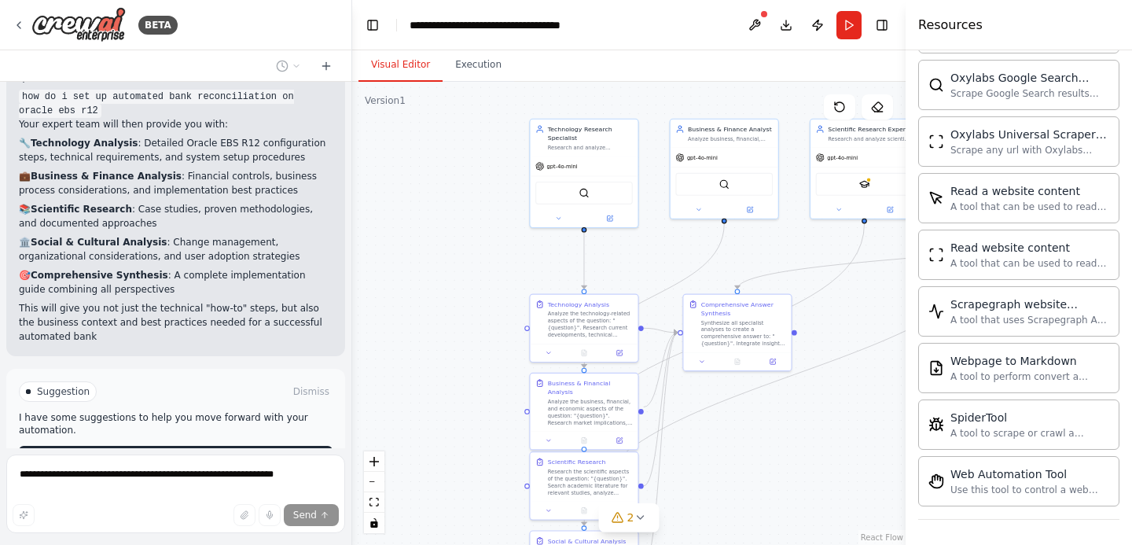
click at [267, 446] on button "Run Automation" at bounding box center [176, 458] width 314 height 25
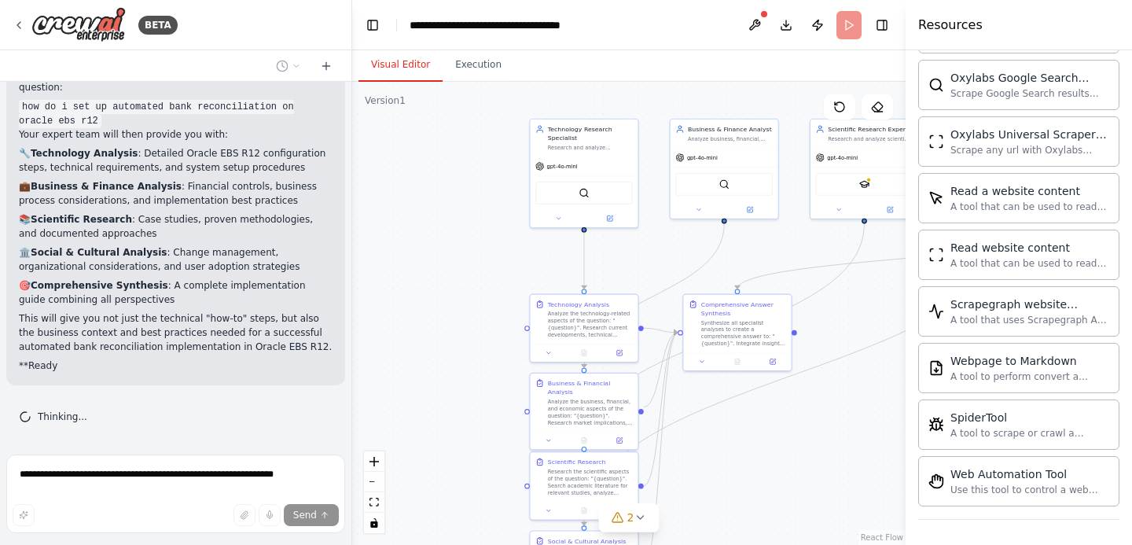
scroll to position [2742, 0]
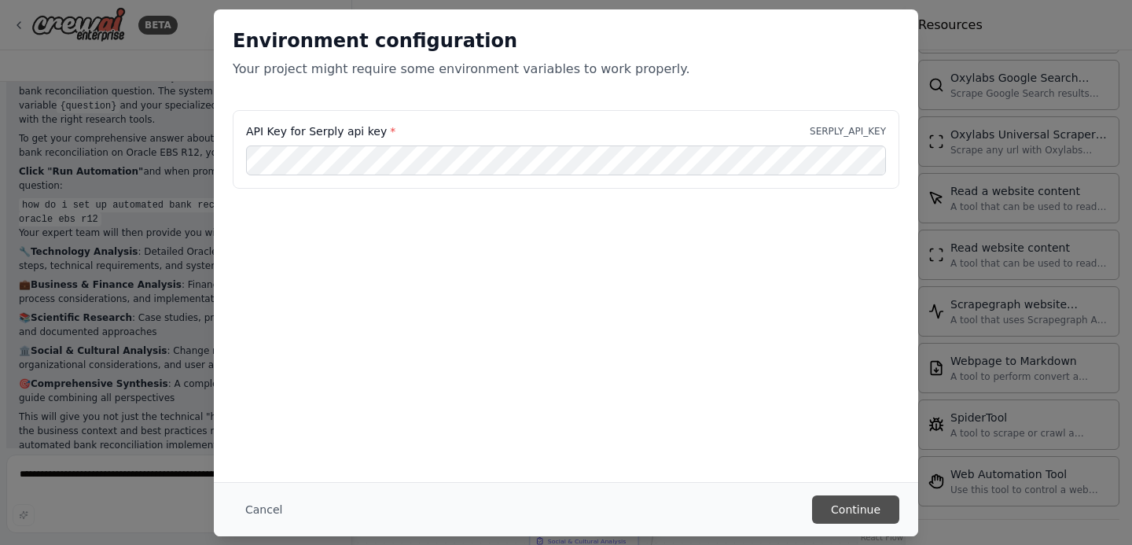
click at [845, 513] on button "Continue" at bounding box center [855, 509] width 87 height 28
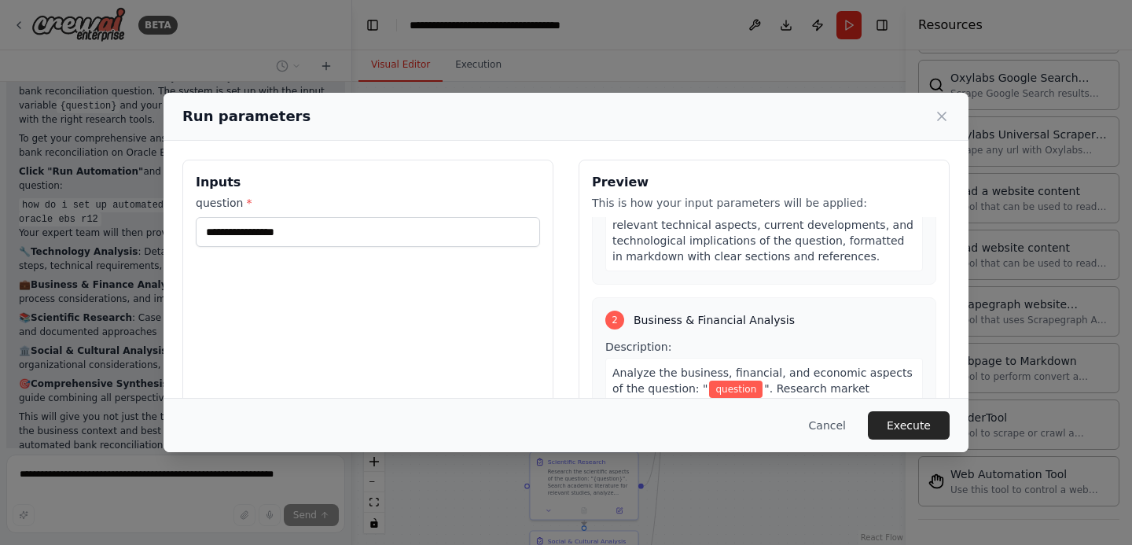
scroll to position [0, 0]
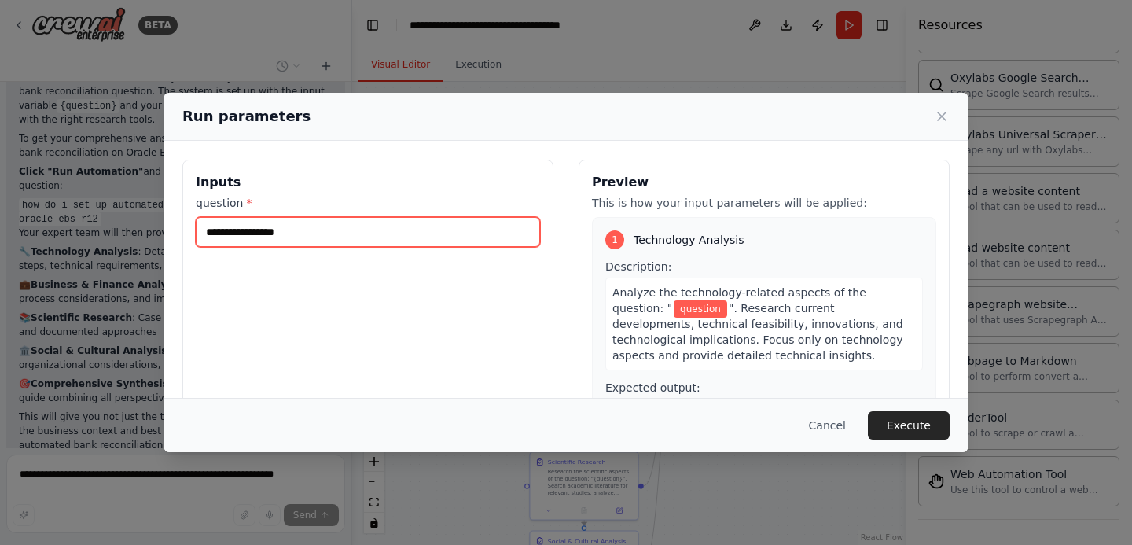
click at [377, 240] on input "question *" at bounding box center [368, 232] width 344 height 30
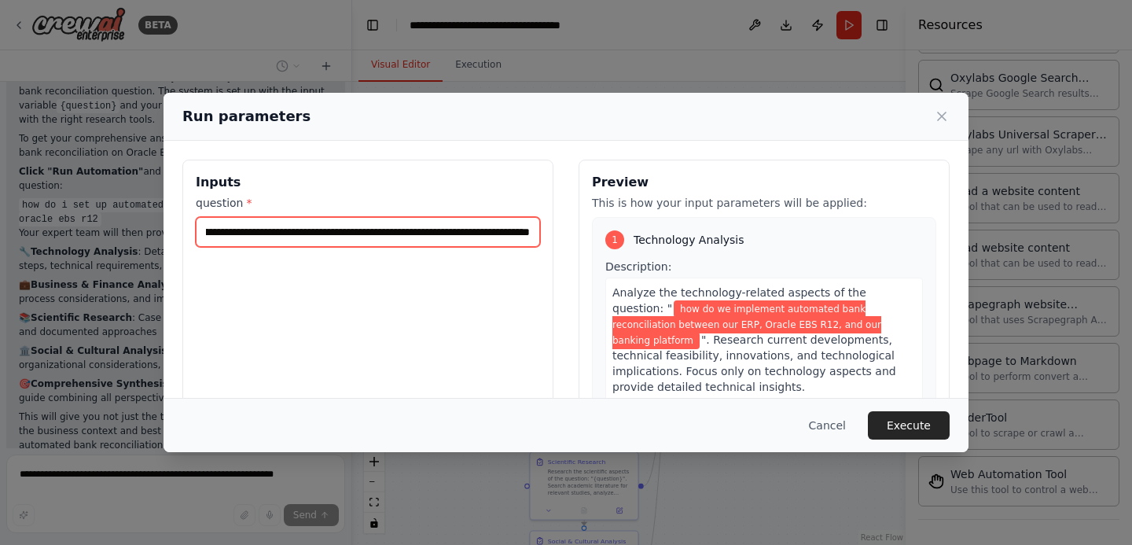
scroll to position [0, 248]
type input "**********"
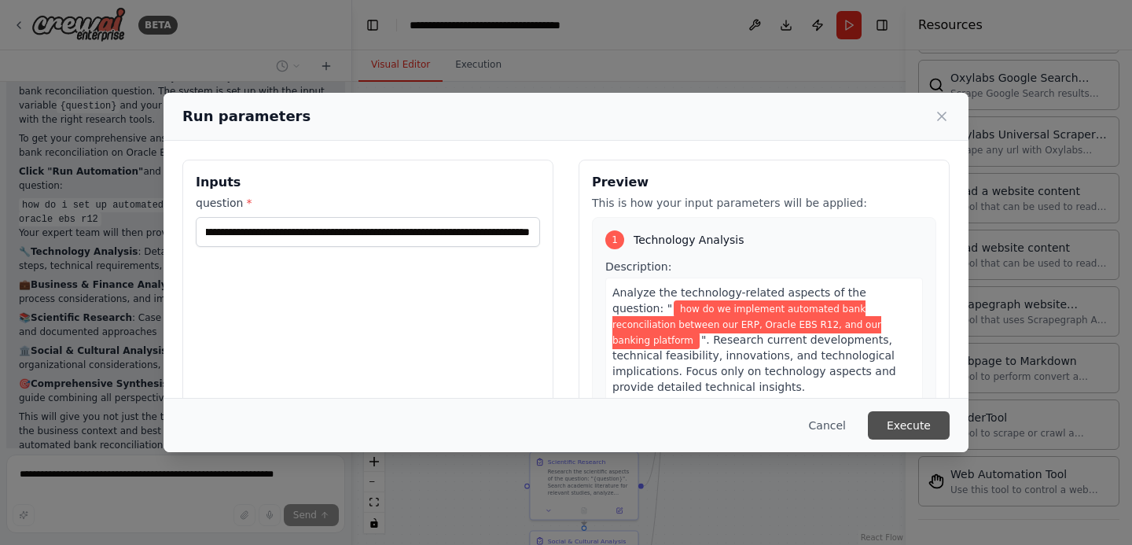
click at [916, 425] on button "Execute" at bounding box center [909, 425] width 82 height 28
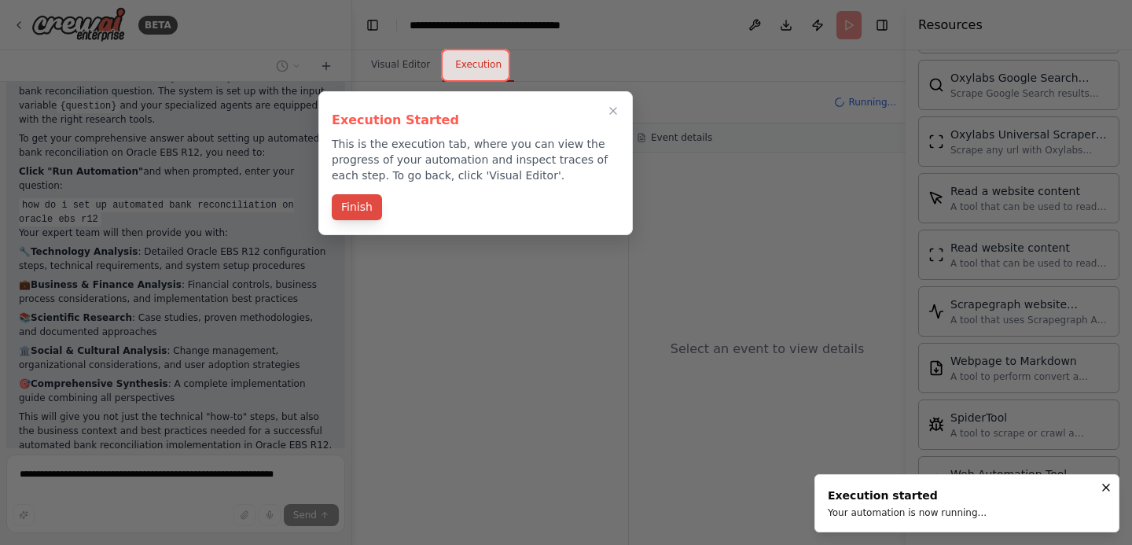
click at [370, 212] on button "Finish" at bounding box center [357, 207] width 50 height 26
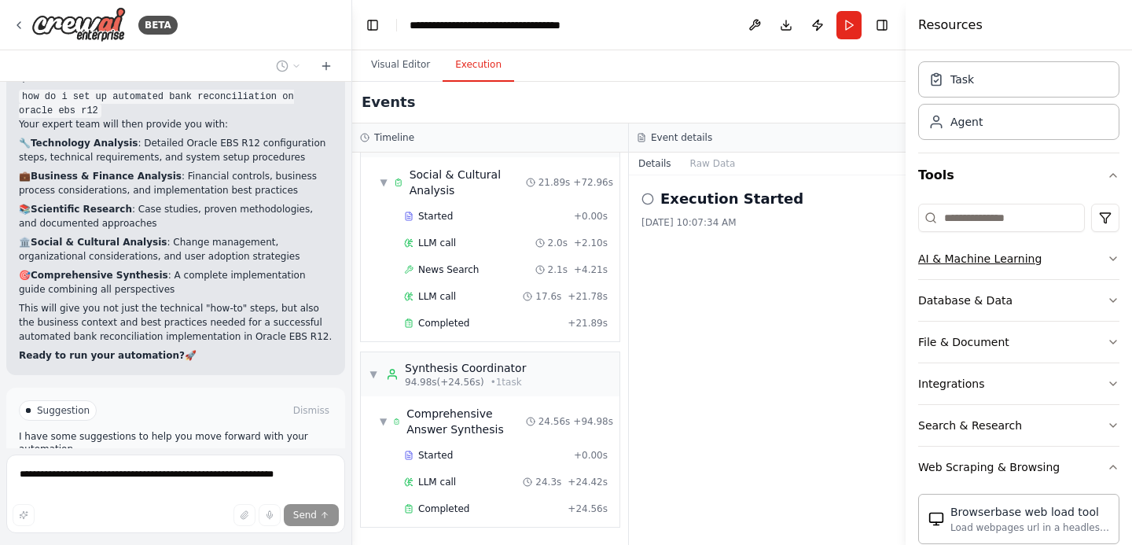
scroll to position [46, 0]
click at [1107, 462] on icon "button" at bounding box center [1113, 466] width 13 height 13
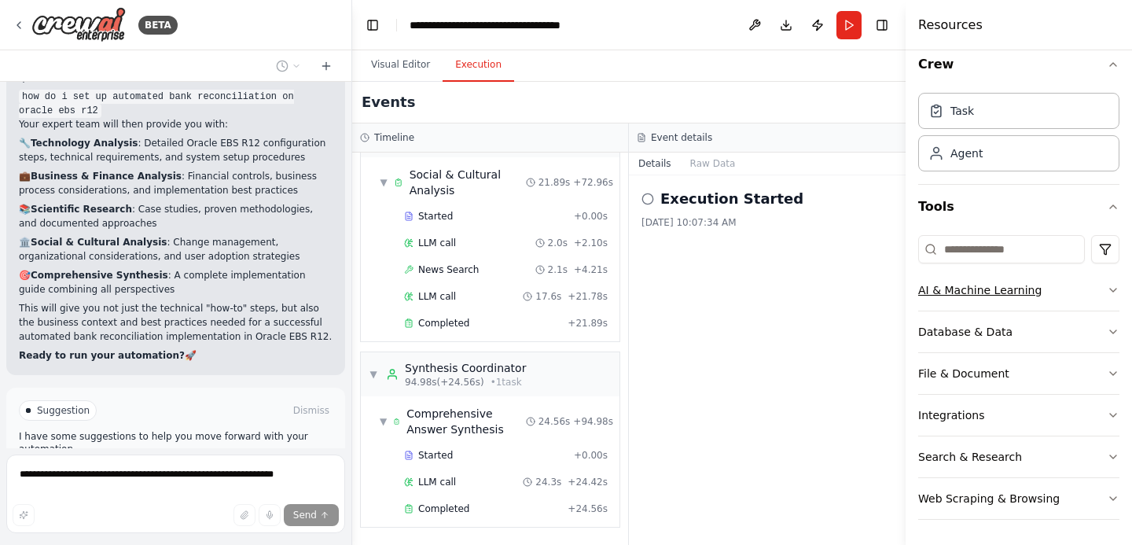
click at [1100, 286] on button "AI & Machine Learning" at bounding box center [1018, 290] width 201 height 41
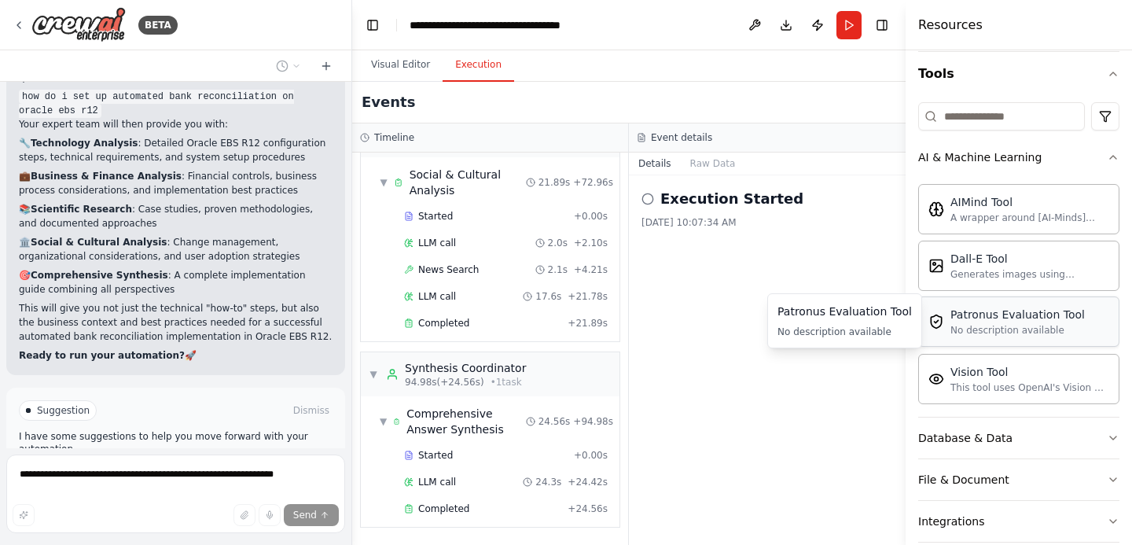
scroll to position [149, 0]
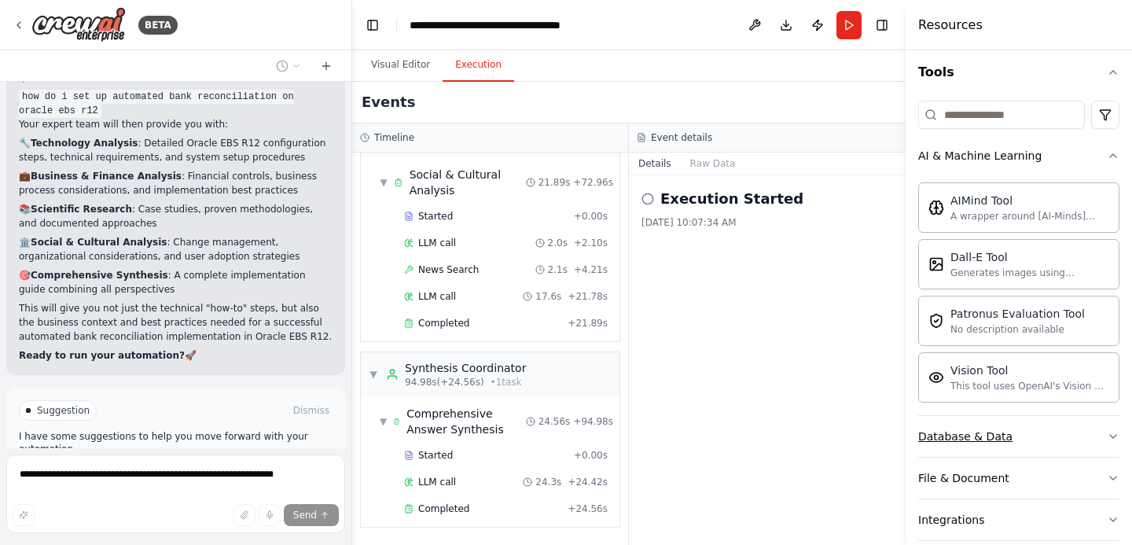
click at [1105, 428] on button "Database & Data" at bounding box center [1018, 436] width 201 height 41
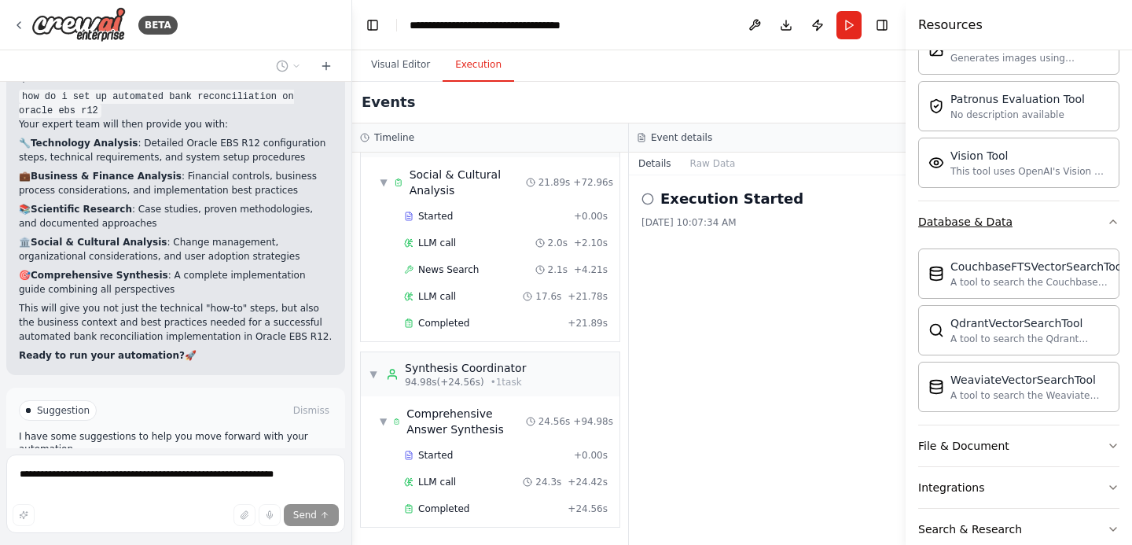
scroll to position [364, 0]
click at [1117, 233] on button "Database & Data" at bounding box center [1018, 220] width 201 height 41
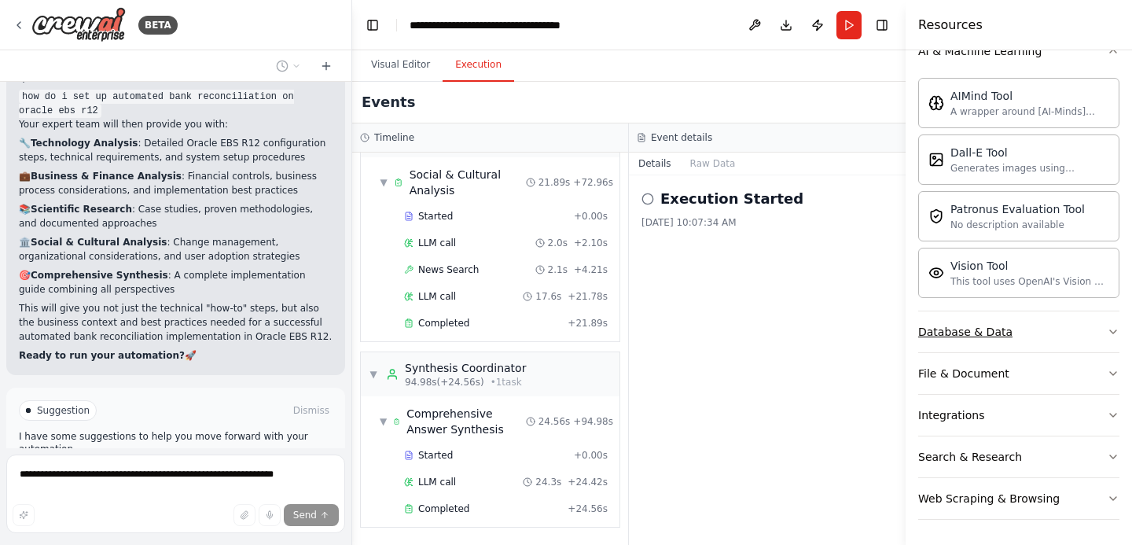
scroll to position [253, 0]
click at [1082, 416] on button "Integrations" at bounding box center [1018, 415] width 201 height 41
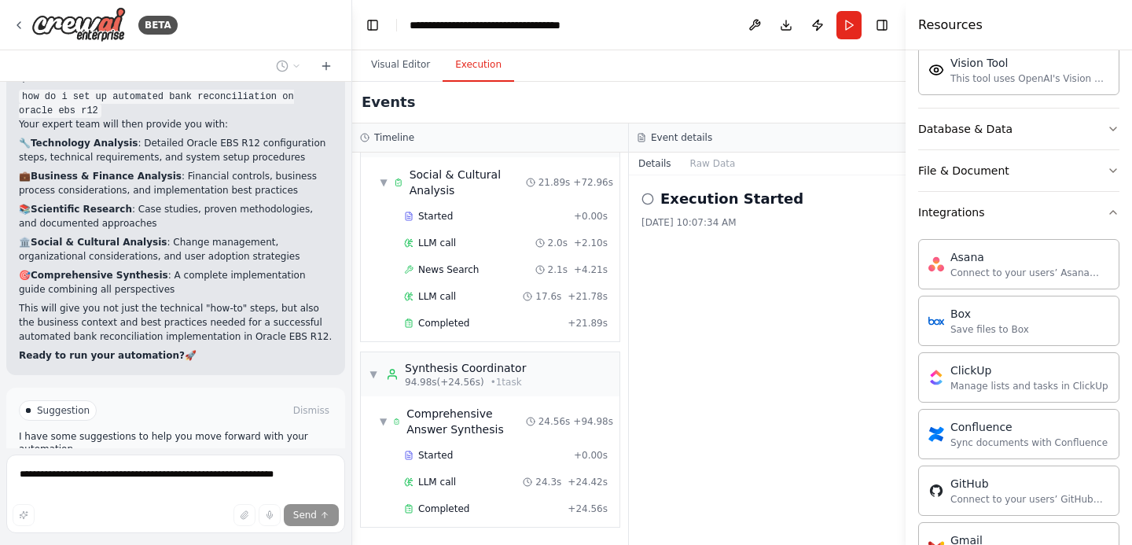
scroll to position [442, 0]
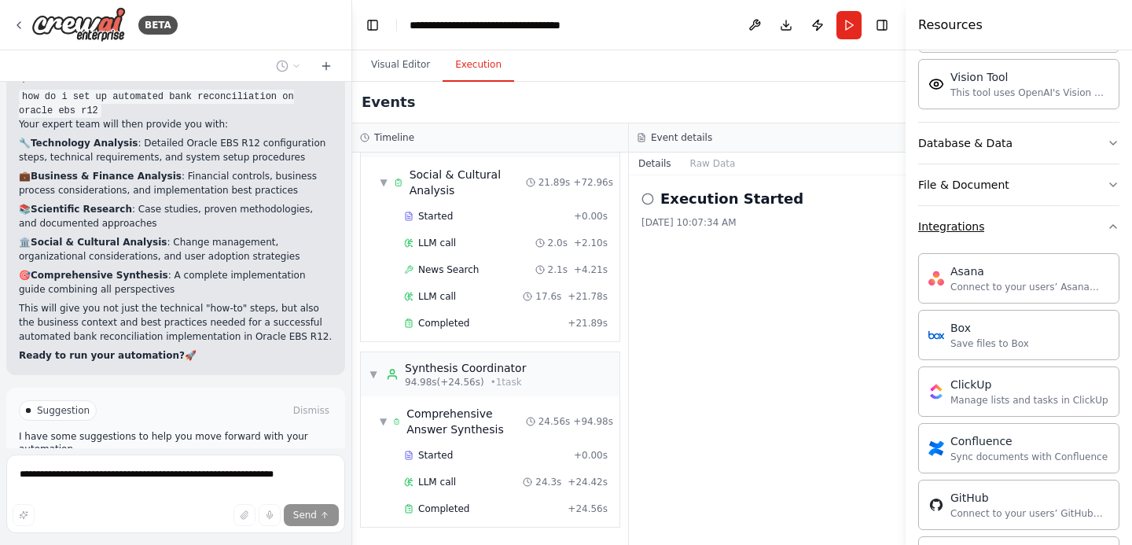
click at [1104, 224] on button "Integrations" at bounding box center [1018, 226] width 201 height 41
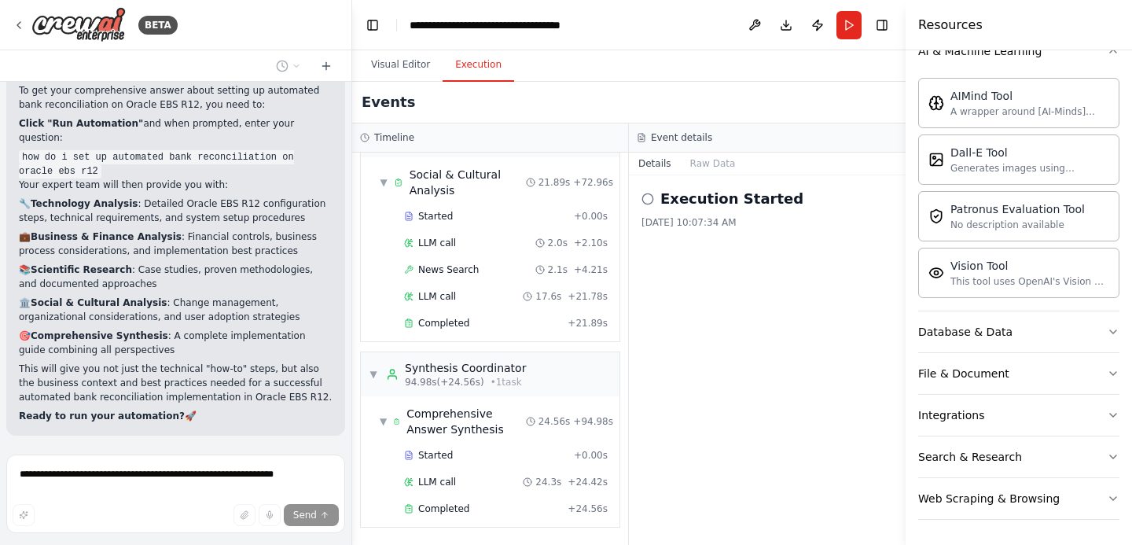
scroll to position [2869, 0]
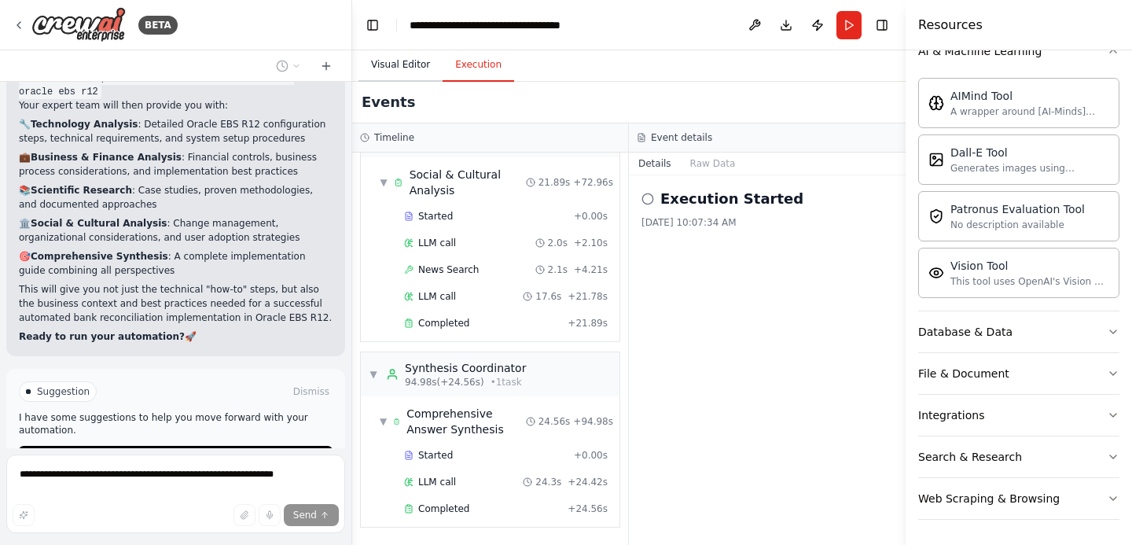
click at [411, 56] on button "Visual Editor" at bounding box center [401, 65] width 84 height 33
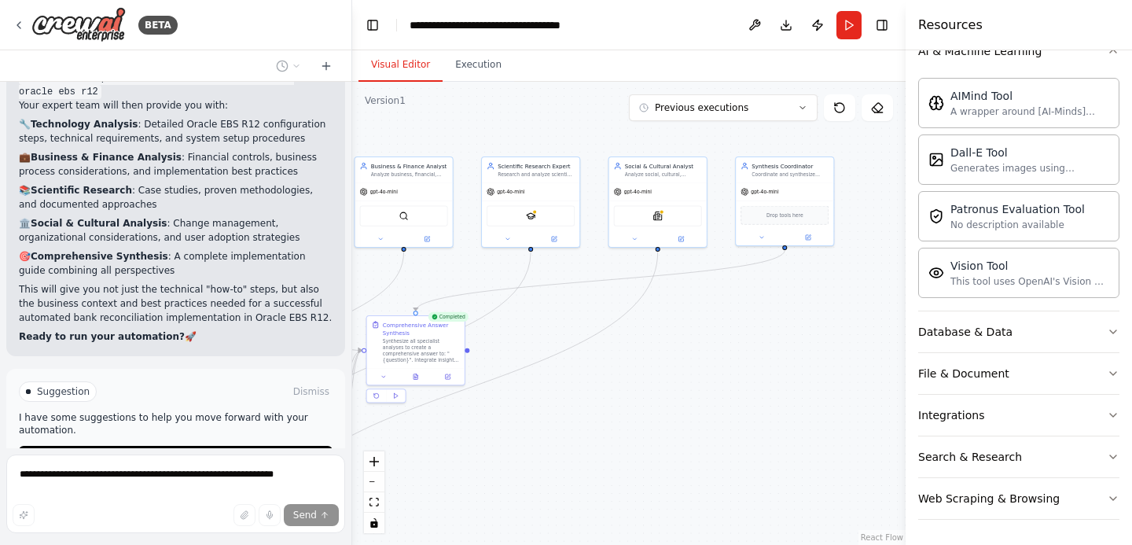
drag, startPoint x: 866, startPoint y: 391, endPoint x: 532, endPoint y: 433, distance: 336.1
click at [532, 433] on div ".deletable-edge-delete-btn { width: 20px; height: 20px; border: 0px solid #ffff…" at bounding box center [629, 313] width 554 height 463
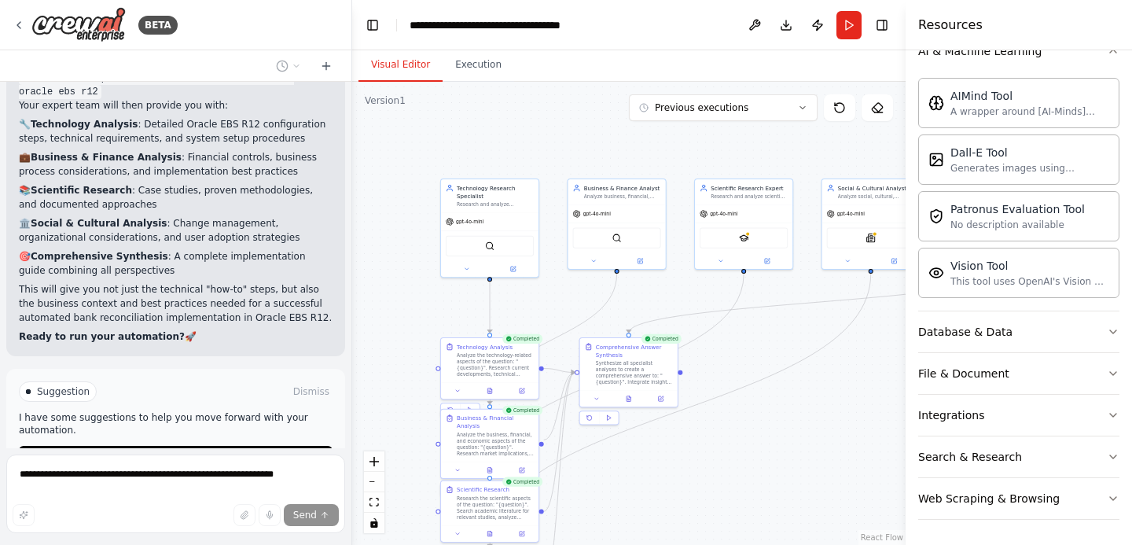
drag, startPoint x: 550, startPoint y: 401, endPoint x: 800, endPoint y: 398, distance: 250.0
click at [800, 398] on div ".deletable-edge-delete-btn { width: 20px; height: 20px; border: 0px solid #ffff…" at bounding box center [629, 313] width 554 height 463
click at [476, 225] on div "gpt-4o-mini" at bounding box center [492, 220] width 97 height 17
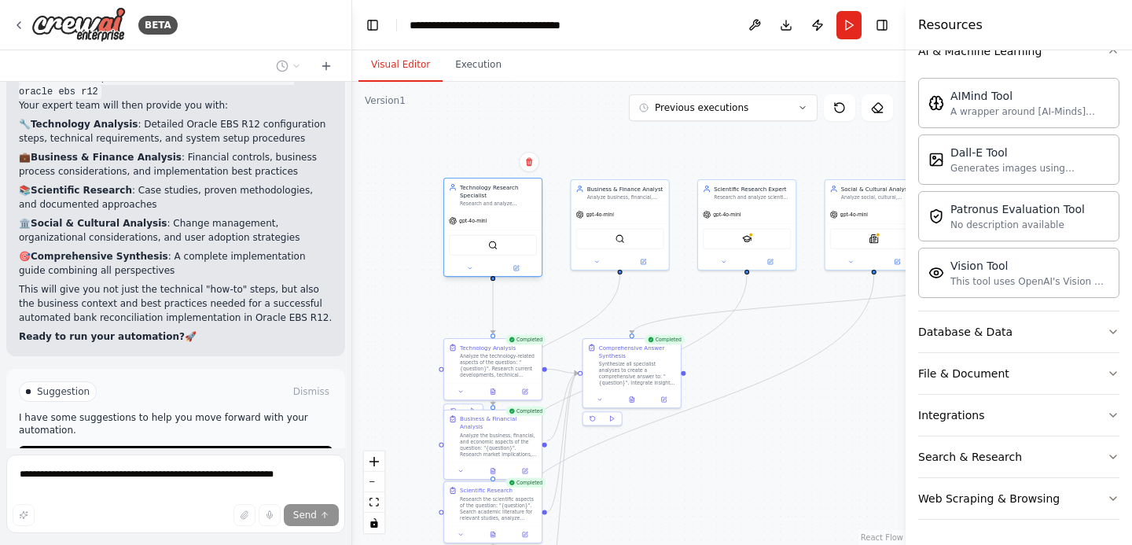
click at [493, 215] on div "gpt-4o-mini" at bounding box center [492, 220] width 97 height 17
click at [619, 208] on div "gpt-4o-mini" at bounding box center [619, 212] width 97 height 17
click at [499, 245] on div "SerperDevTool" at bounding box center [493, 245] width 88 height 20
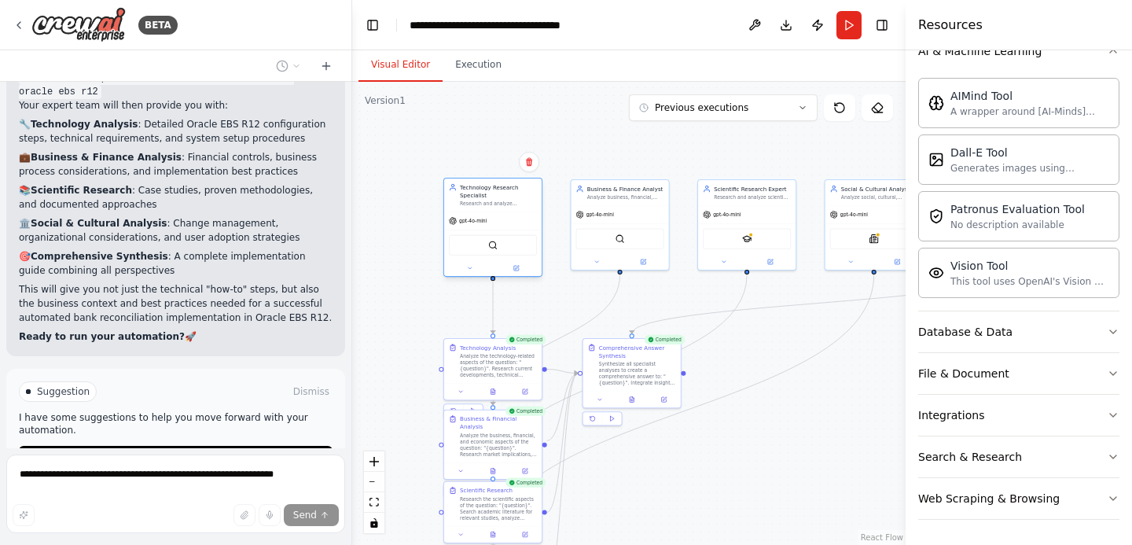
click at [480, 246] on div "SerperDevTool" at bounding box center [493, 245] width 88 height 20
click at [752, 237] on div "SerplyScholarSearchTool" at bounding box center [747, 237] width 88 height 20
click at [520, 267] on button at bounding box center [516, 267] width 45 height 9
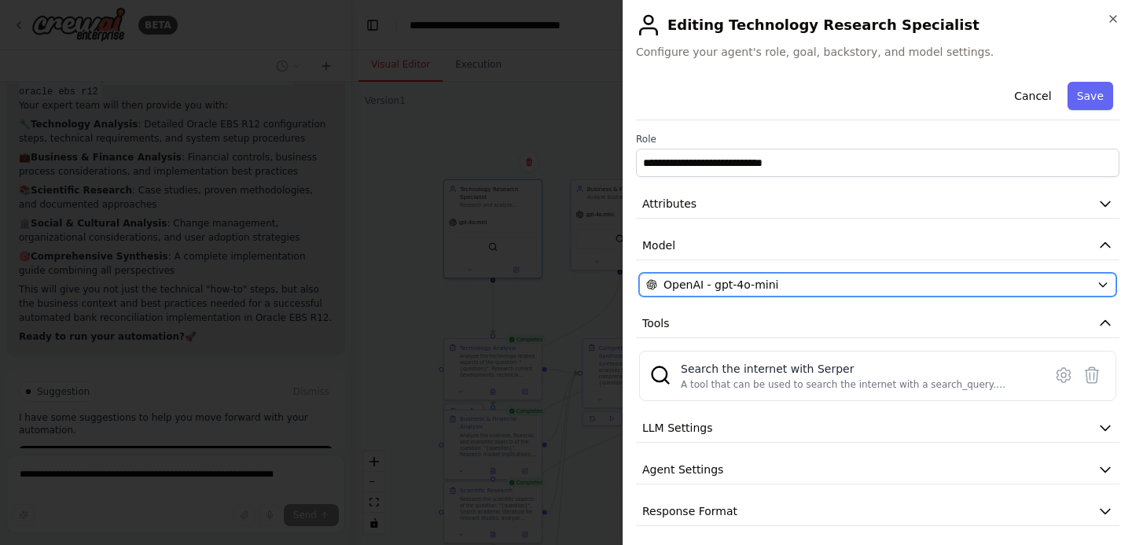
click at [708, 284] on span "OpenAI - gpt-4o-mini" at bounding box center [721, 285] width 115 height 16
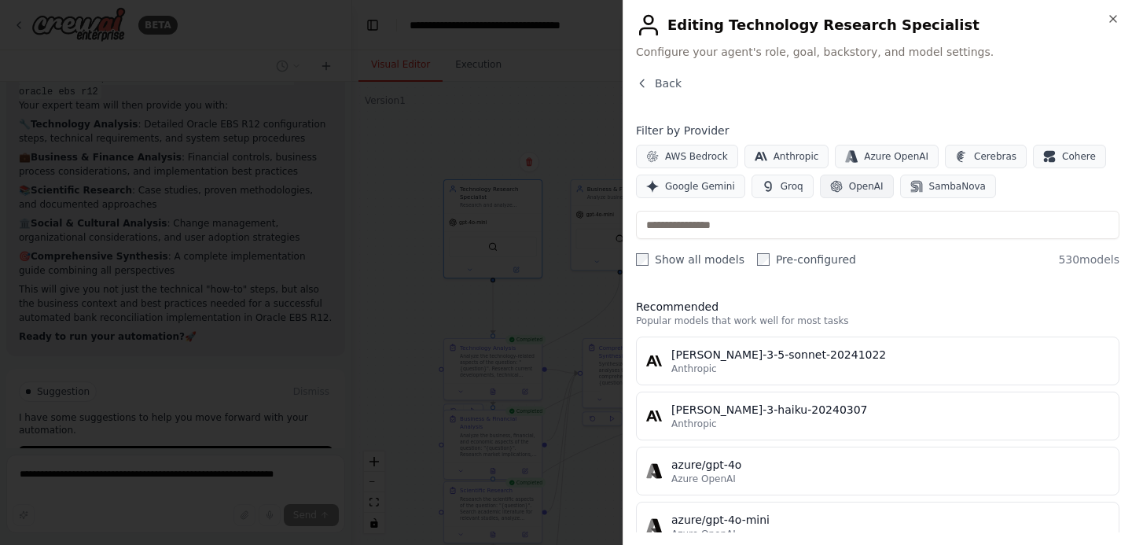
click at [855, 190] on span "OpenAI" at bounding box center [866, 186] width 35 height 13
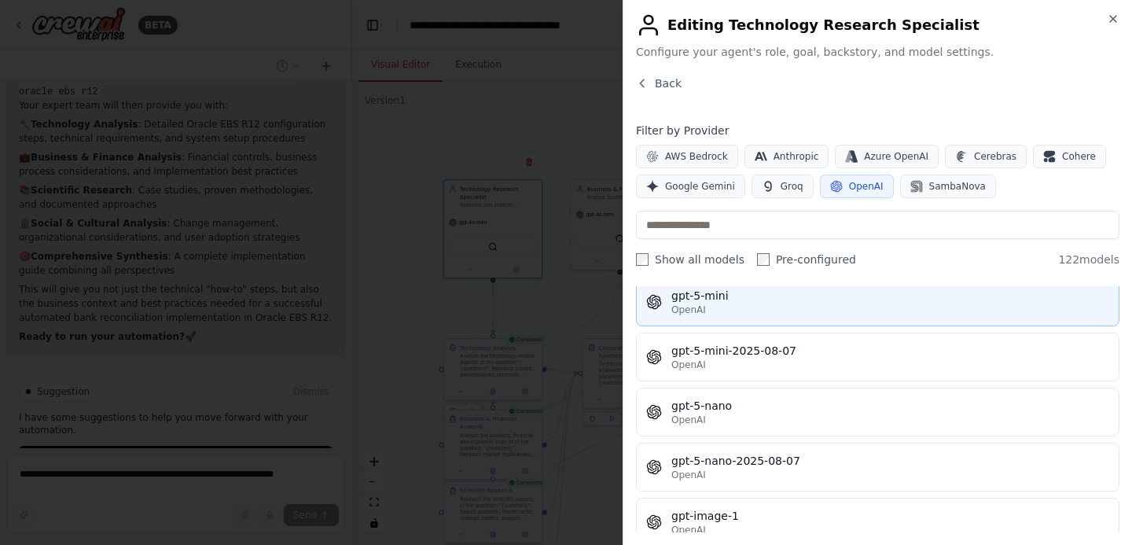
scroll to position [4022, 0]
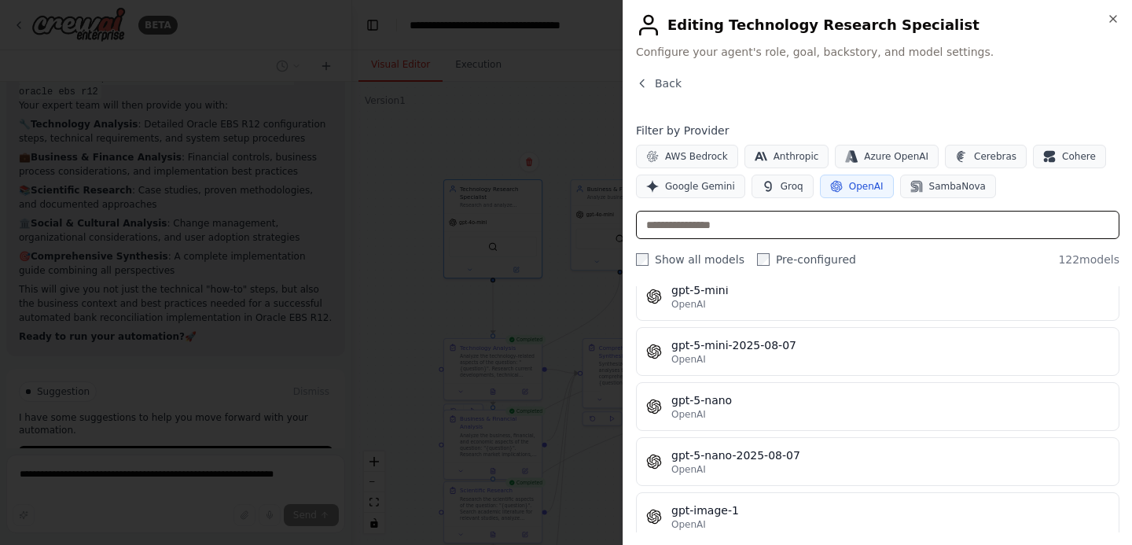
click at [751, 227] on input "text" at bounding box center [878, 225] width 484 height 28
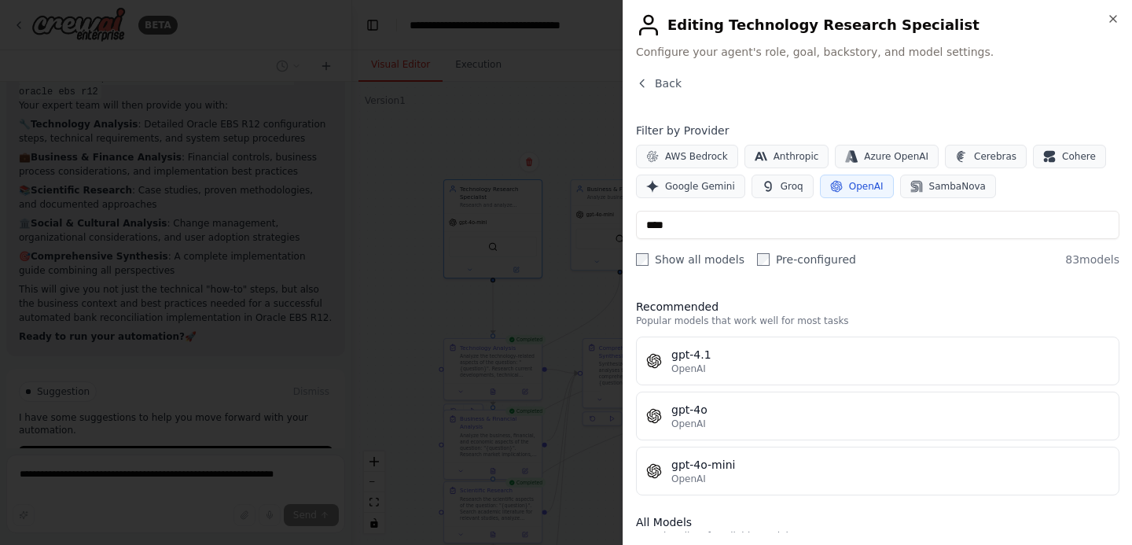
click at [866, 194] on button "OpenAI" at bounding box center [857, 187] width 74 height 24
click at [784, 198] on div "Filter by Provider AWS Bedrock Anthropic Azure OpenAI Cerebras Cohere Google Ge…" at bounding box center [878, 195] width 484 height 145
click at [781, 190] on span "Groq" at bounding box center [792, 186] width 23 height 13
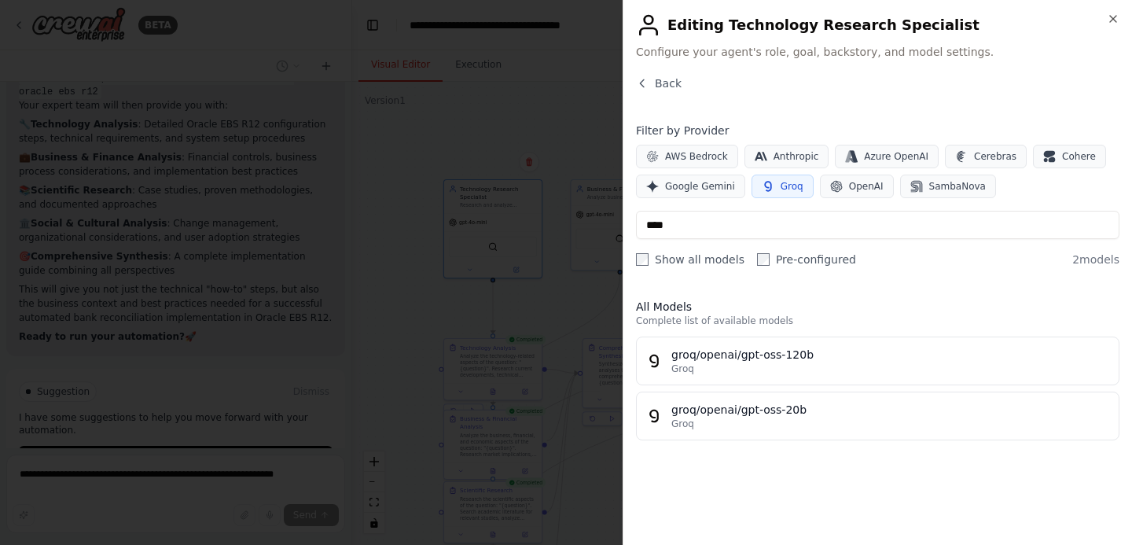
click at [781, 190] on span "Groq" at bounding box center [792, 186] width 23 height 13
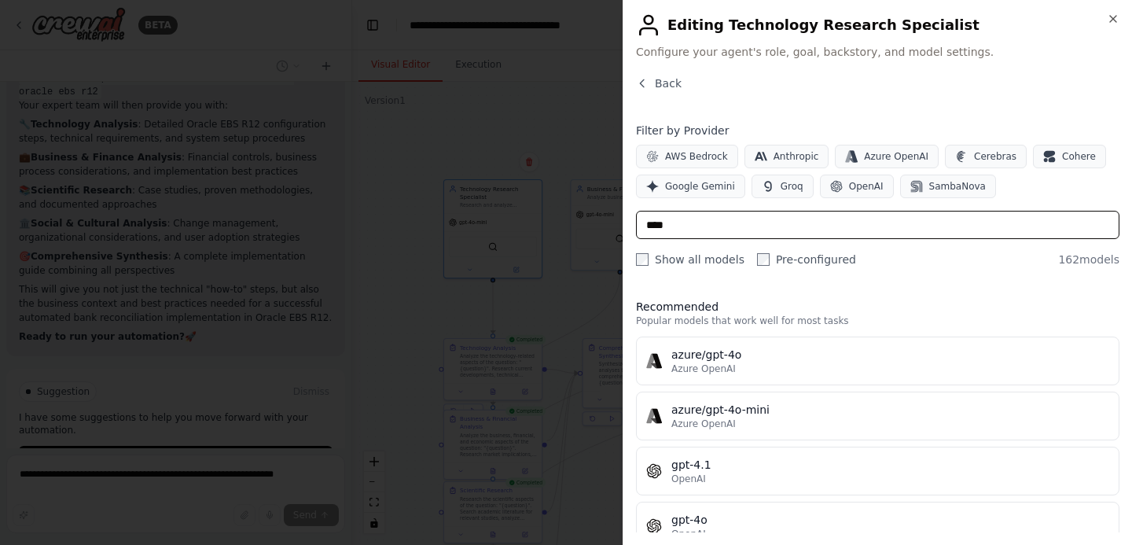
click at [728, 227] on input "****" at bounding box center [878, 225] width 484 height 28
type input "*"
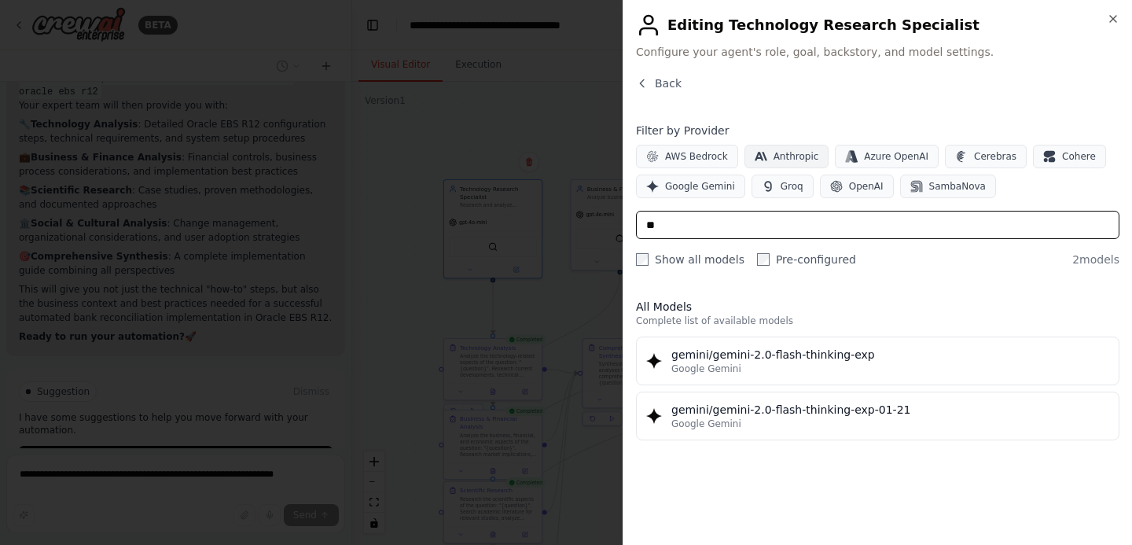
type input "*"
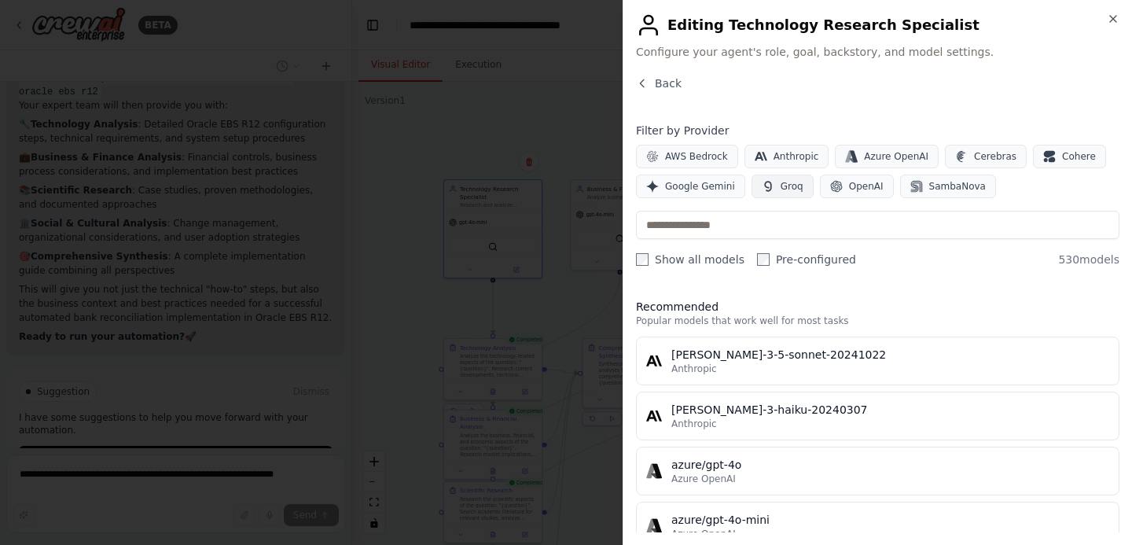
click at [769, 175] on button "Groq" at bounding box center [783, 187] width 62 height 24
click at [799, 154] on span "Anthropic" at bounding box center [797, 156] width 46 height 13
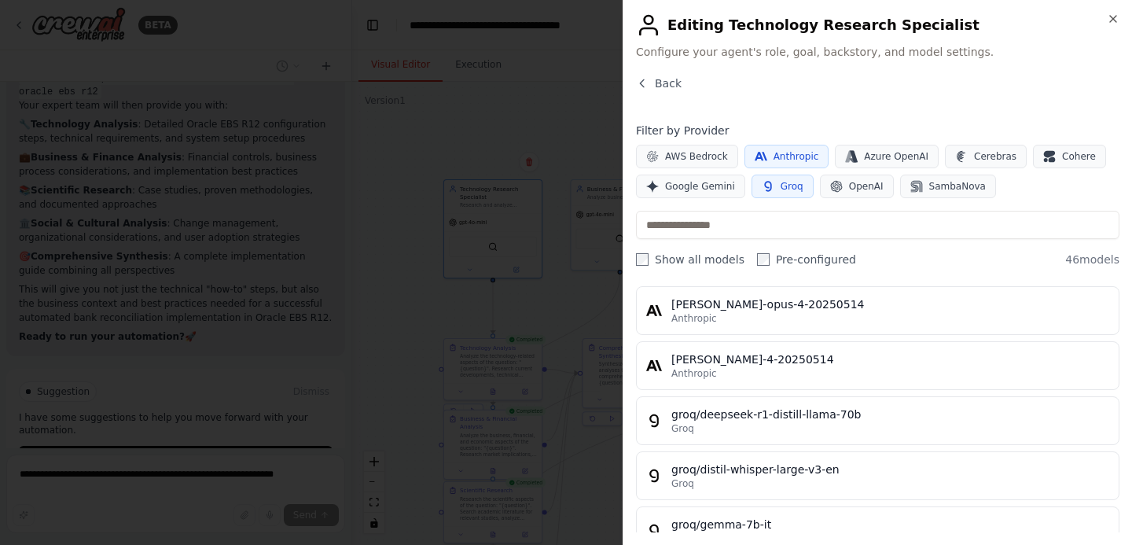
scroll to position [873, 0]
click at [657, 82] on span "Back" at bounding box center [668, 83] width 27 height 16
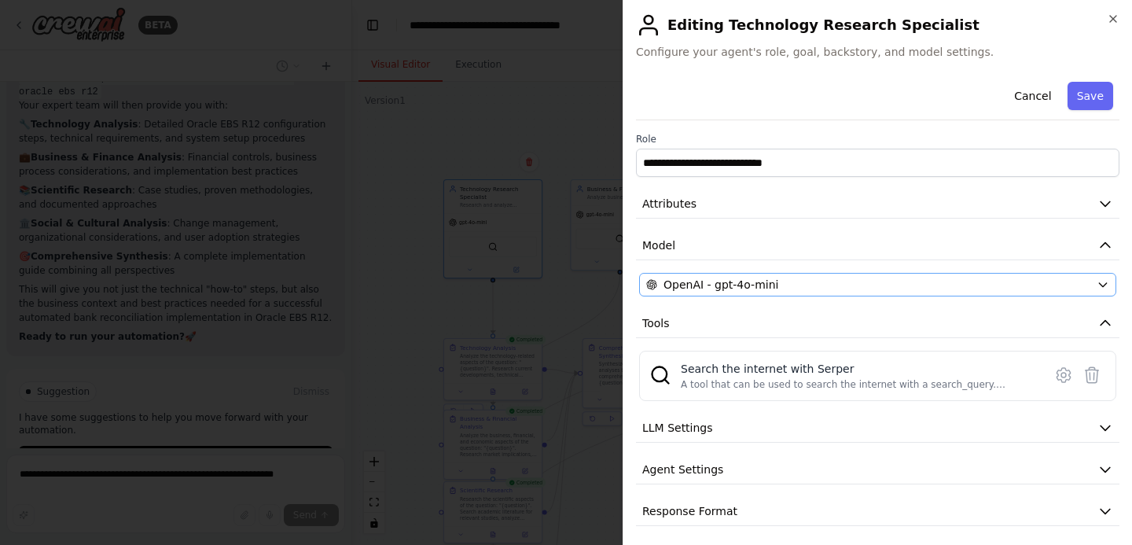
scroll to position [6, 0]
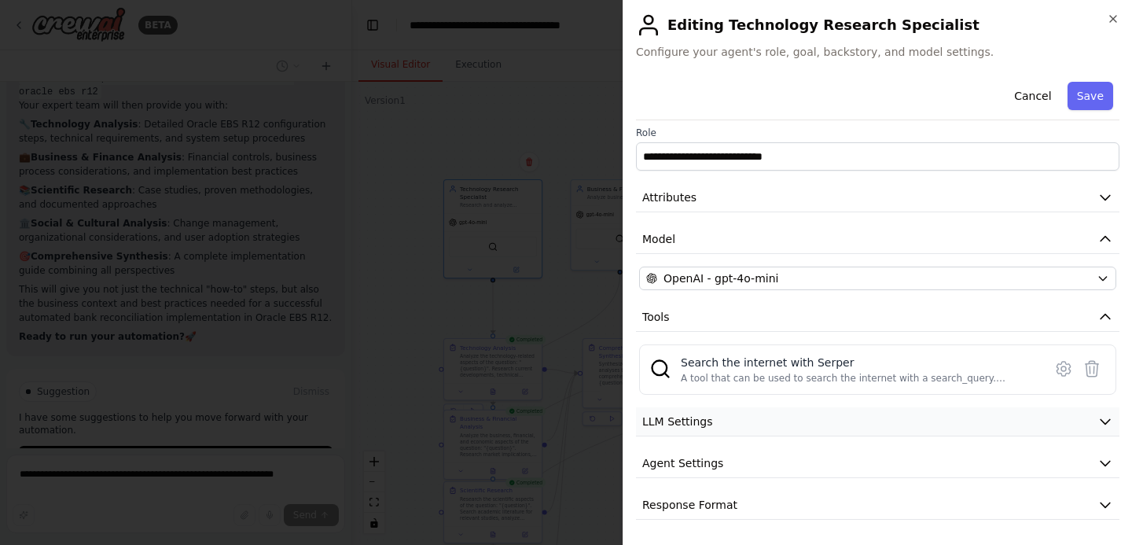
click at [913, 425] on button "LLM Settings" at bounding box center [878, 421] width 484 height 29
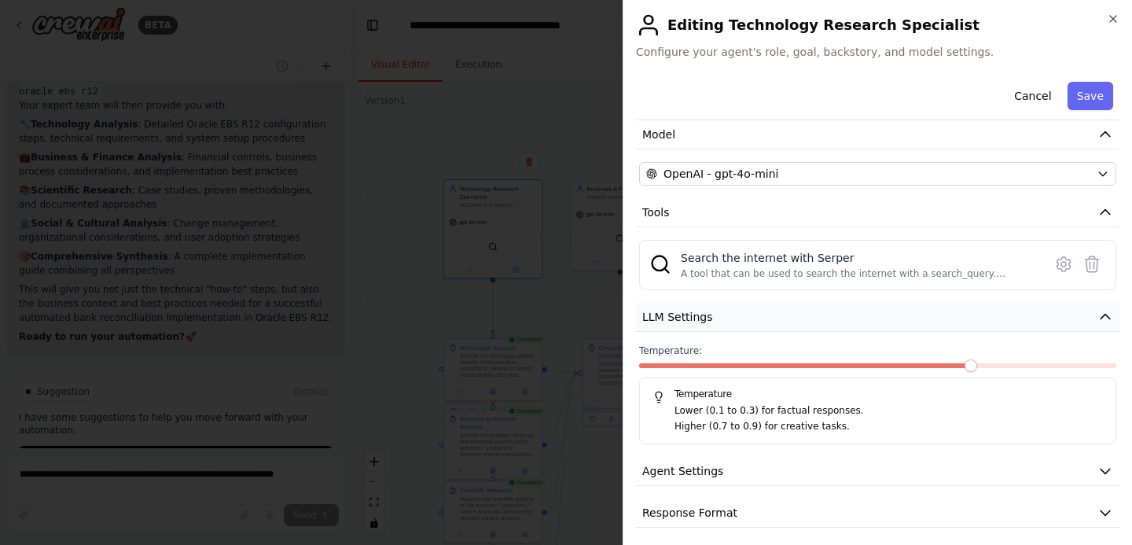
scroll to position [119, 0]
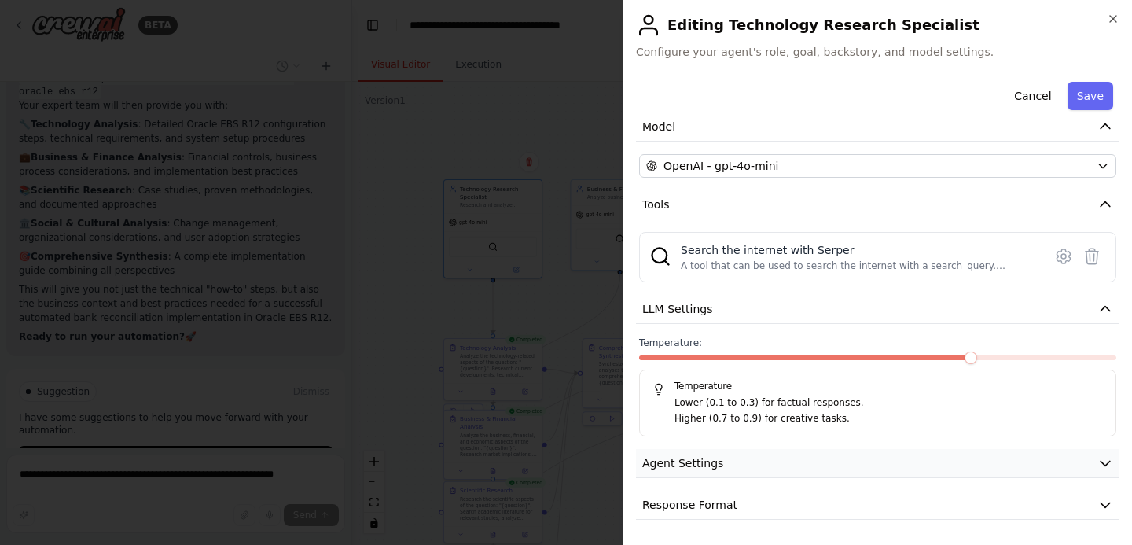
click at [905, 460] on button "Agent Settings" at bounding box center [878, 463] width 484 height 29
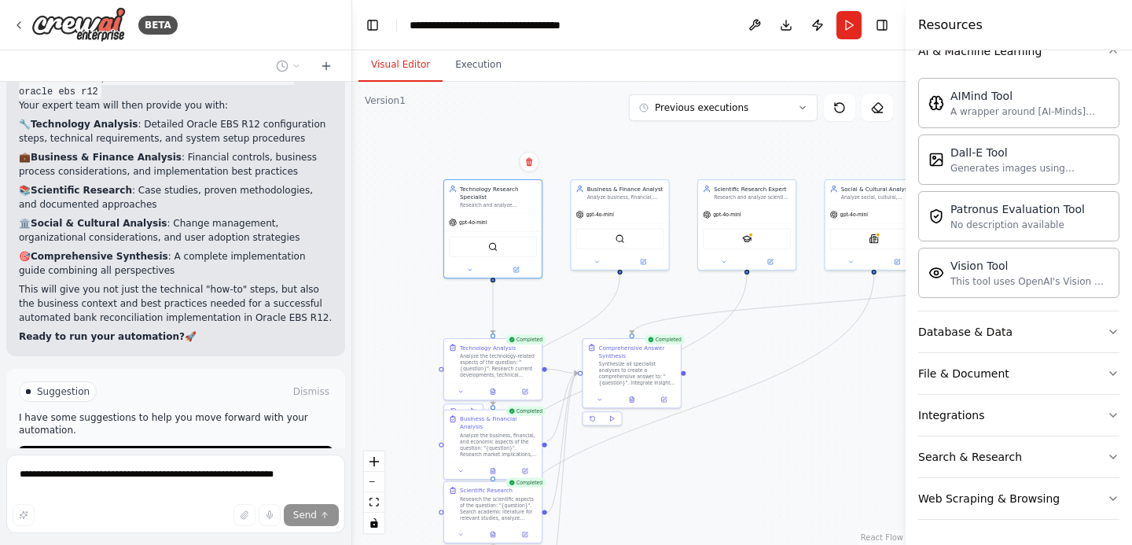
scroll to position [0, 0]
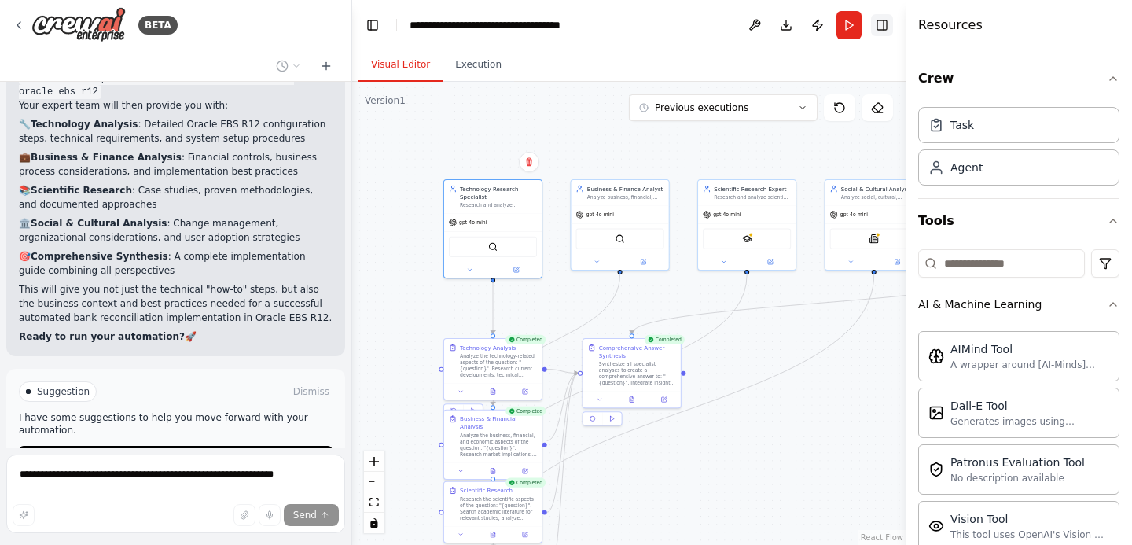
click at [884, 28] on button "Toggle Right Sidebar" at bounding box center [882, 25] width 22 height 22
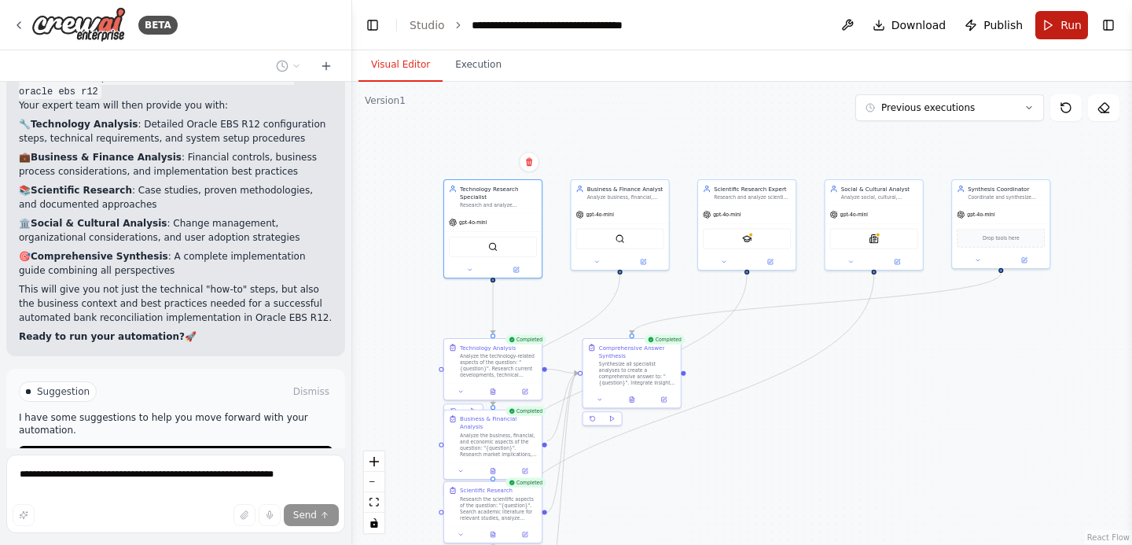
click at [1057, 30] on button "Run" at bounding box center [1061, 25] width 53 height 28
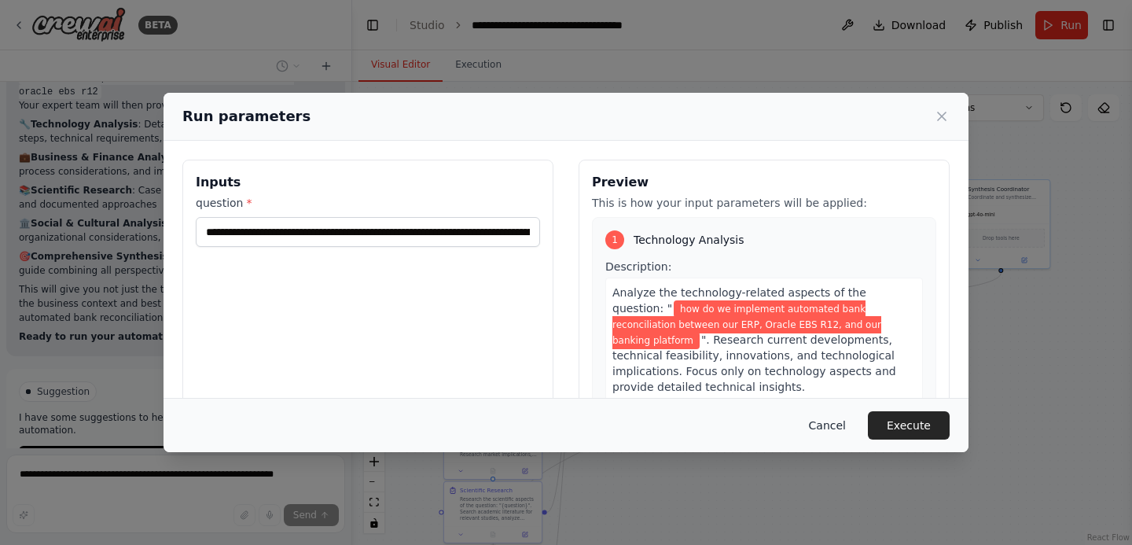
click at [838, 425] on button "Cancel" at bounding box center [827, 425] width 62 height 28
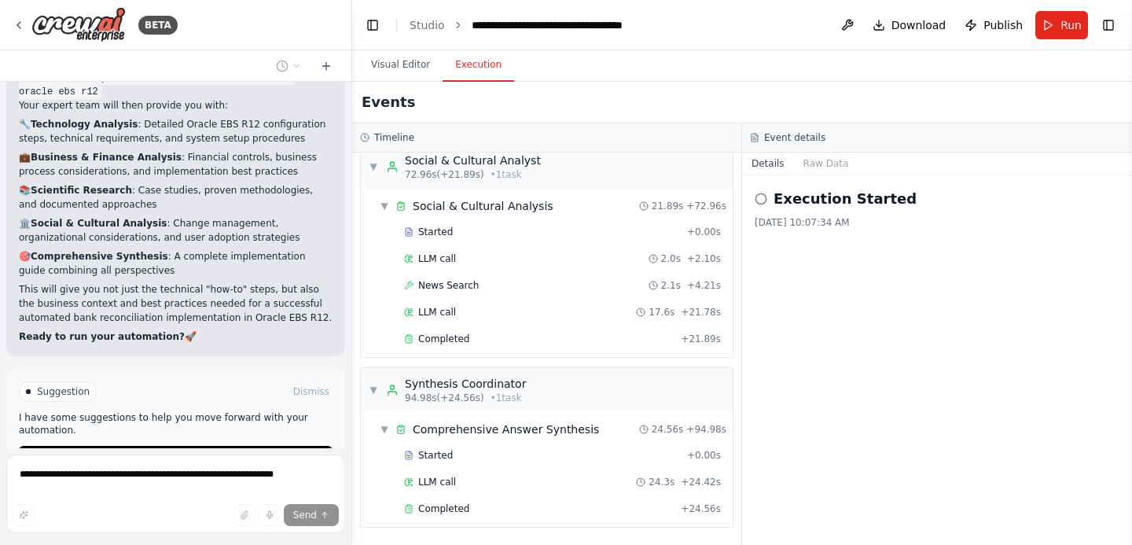
click at [484, 69] on button "Execution" at bounding box center [479, 65] width 72 height 33
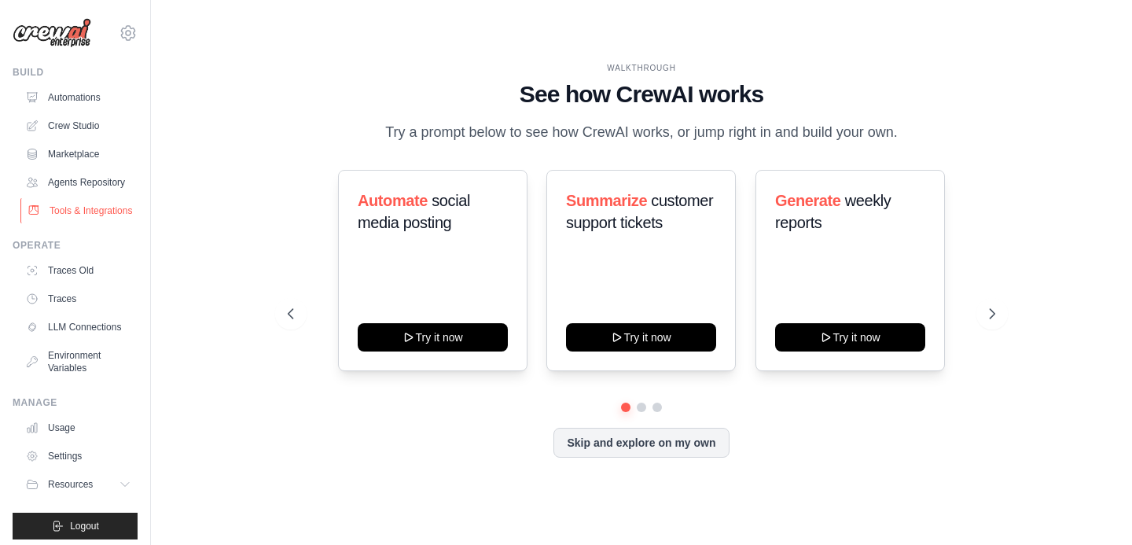
scroll to position [7, 0]
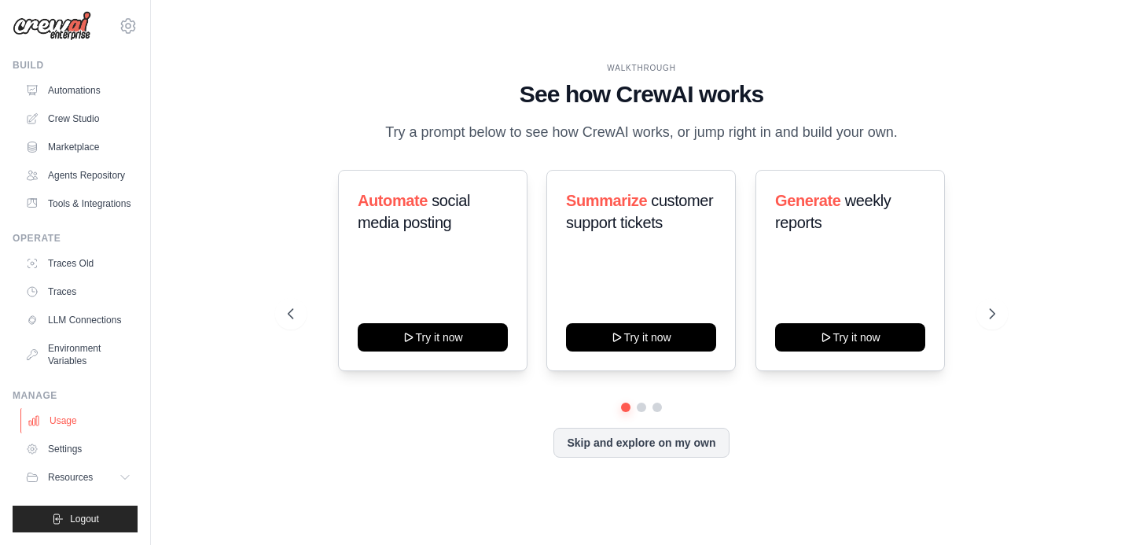
click at [66, 421] on link "Usage" at bounding box center [79, 420] width 119 height 25
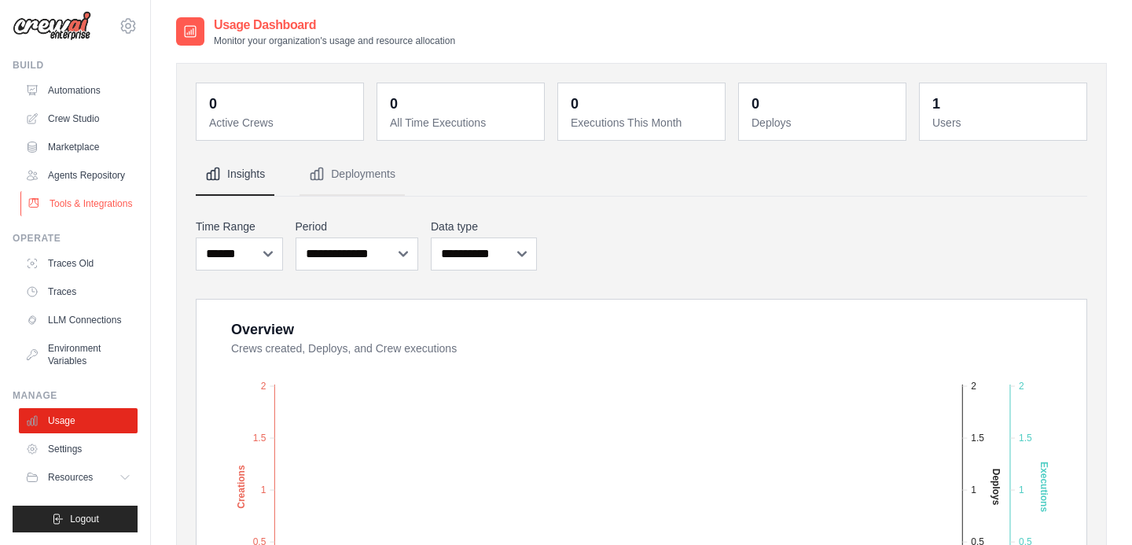
click at [75, 206] on link "Tools & Integrations" at bounding box center [79, 203] width 119 height 25
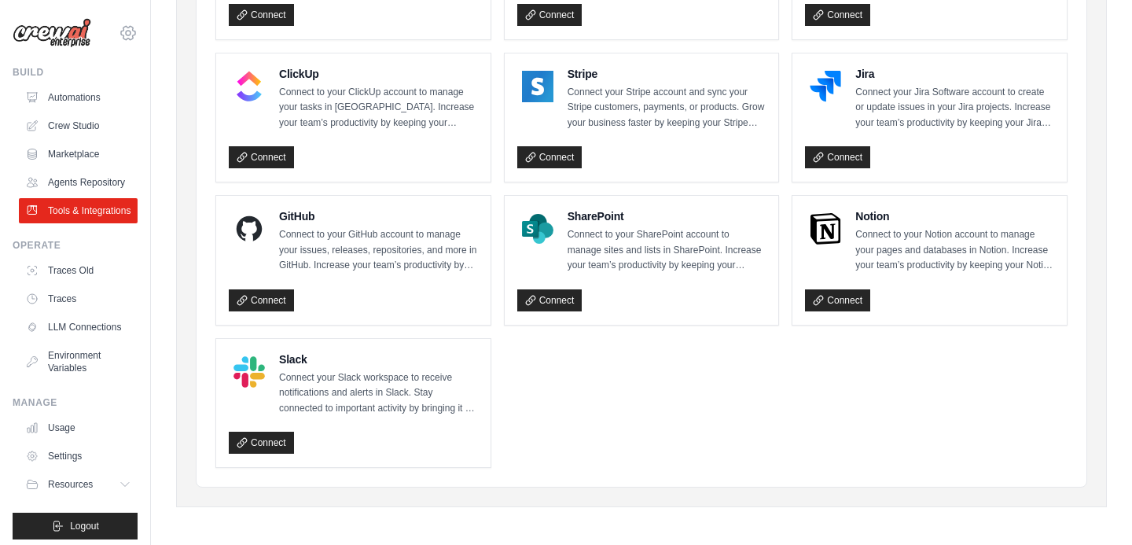
click at [125, 38] on icon at bounding box center [128, 33] width 19 height 19
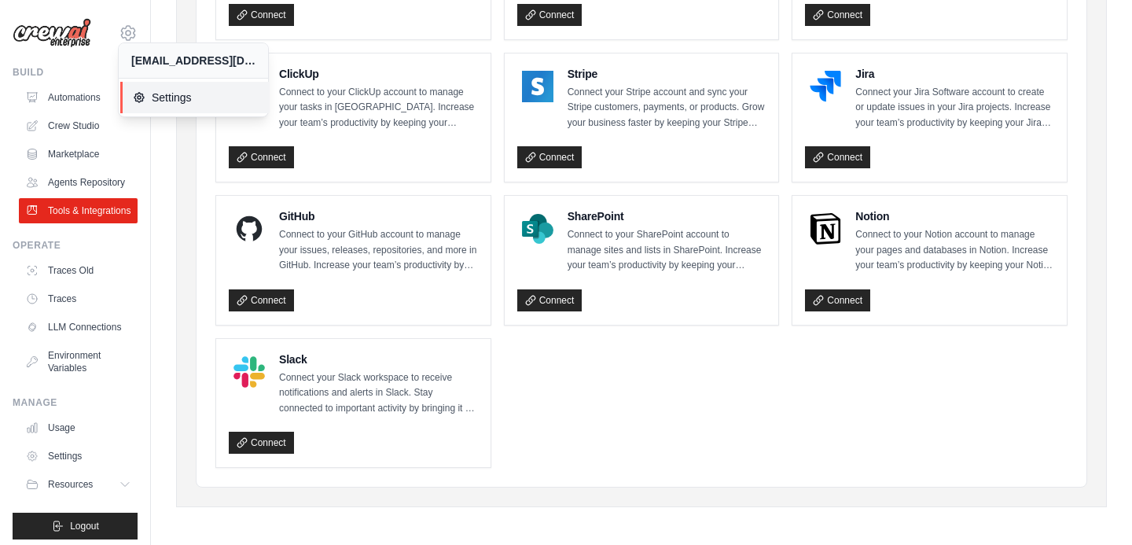
click at [167, 101] on span "Settings" at bounding box center [195, 98] width 124 height 16
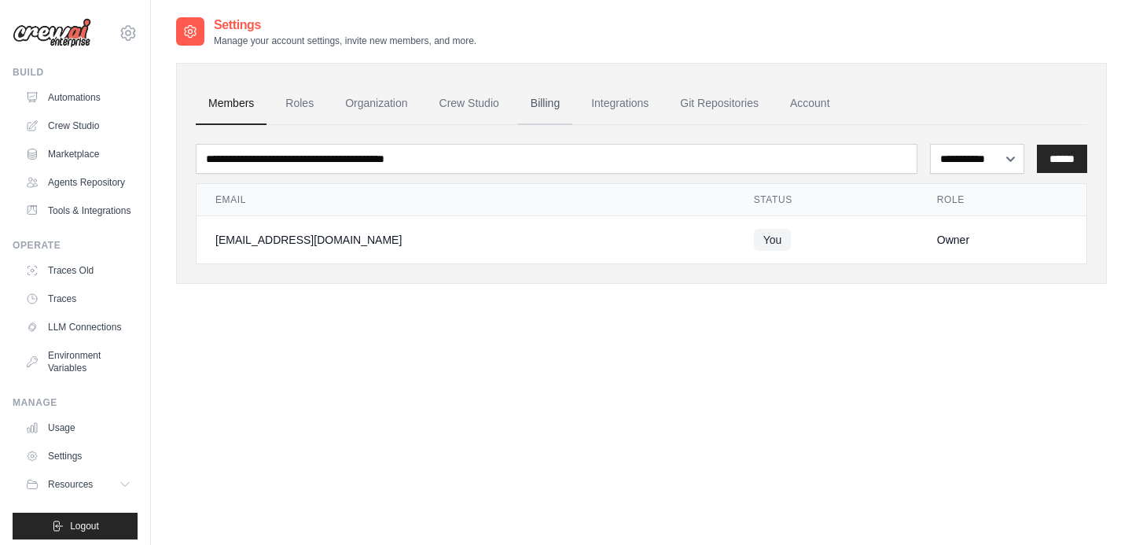
click at [551, 97] on link "Billing" at bounding box center [545, 104] width 54 height 42
